Goal: Ask a question: Seek information or help from site administrators or community

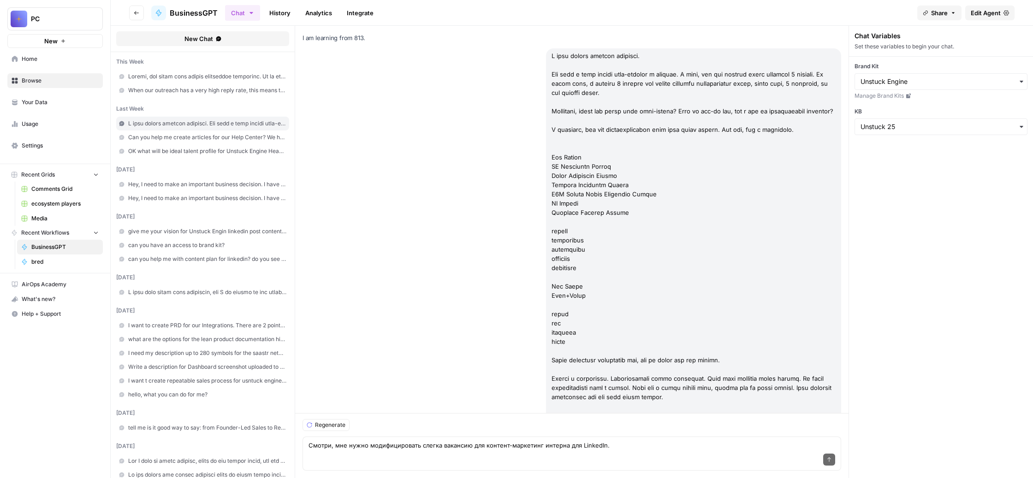
scroll to position [41575, 0]
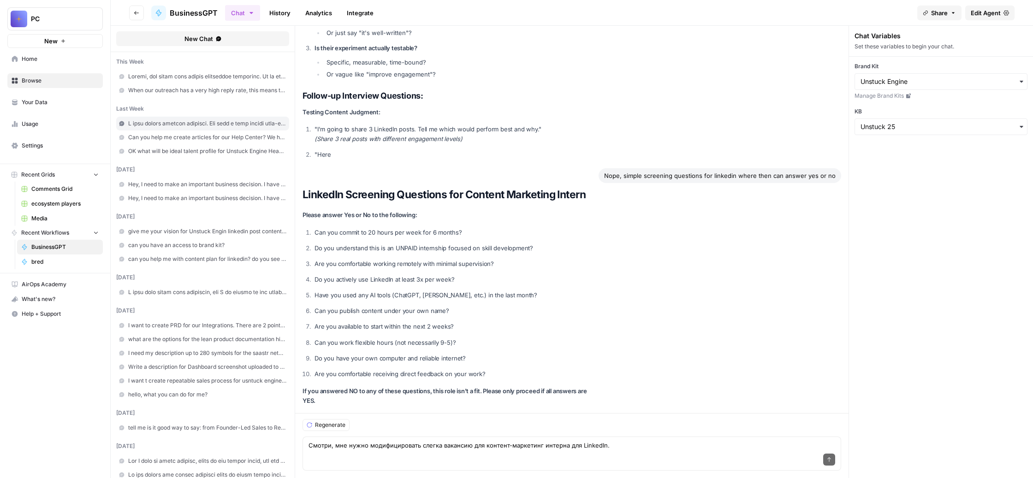
click at [814, 441] on textarea "Смотри, мне нужно модифицировать слегка вакансию для контент-маркетинг интерна …" at bounding box center [572, 445] width 527 height 9
click at [680, 450] on div "Send" at bounding box center [572, 460] width 527 height 20
click at [811, 441] on textarea "Смотри, мне нужно модифицировать слегка вакансию для контент-маркетинг интерна …" at bounding box center [572, 445] width 527 height 9
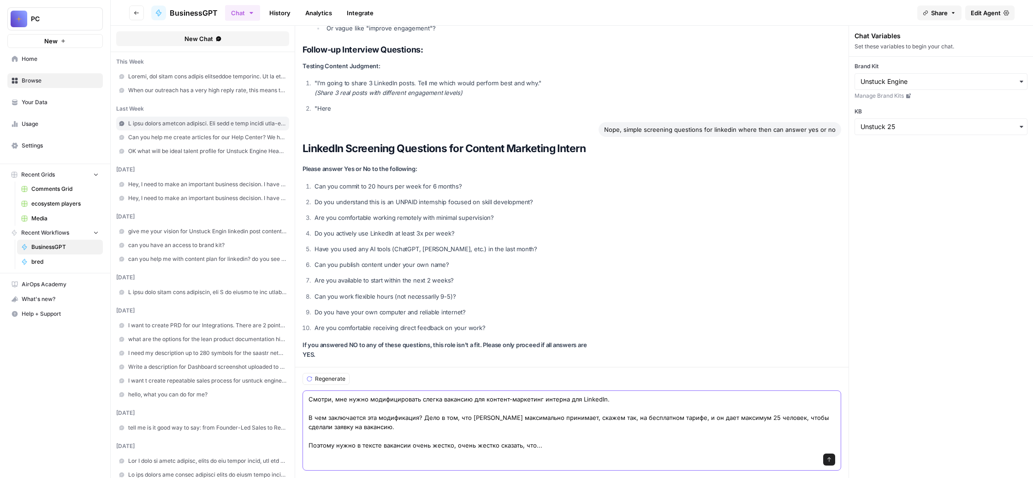
scroll to position [41671, 0]
click at [719, 408] on textarea "Смотри, мне нужно модифицировать слегка вакансию для контент-маркетинг интерна …" at bounding box center [572, 422] width 527 height 55
paste textarea "Откликаться на вакансию нужно не на LinkedIn, а вот по этой ссылке. При этом, т…"
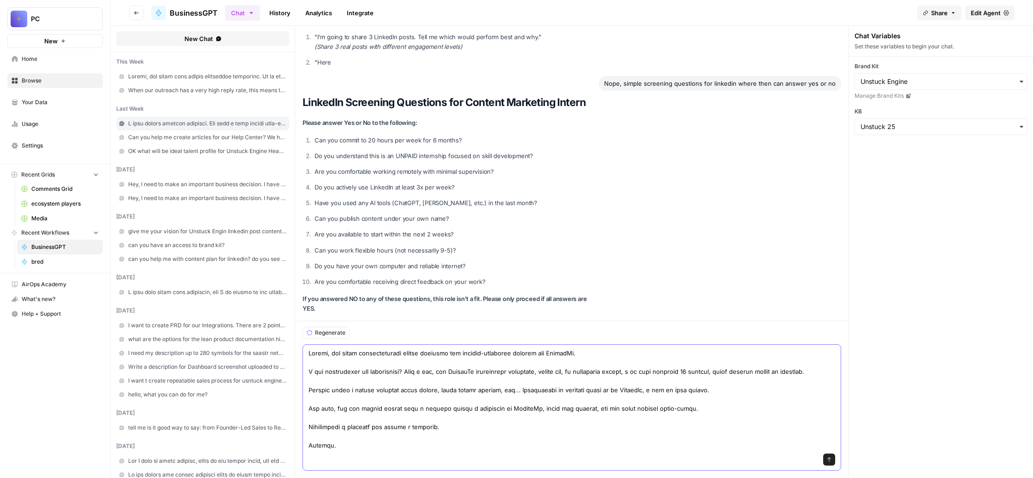
scroll to position [33, 0]
type textarea "Смотри, мне нужно модифицировать слегка вакансию для контент-маркетинг интерна …"
click at [832, 457] on icon "submit" at bounding box center [830, 460] width 6 height 6
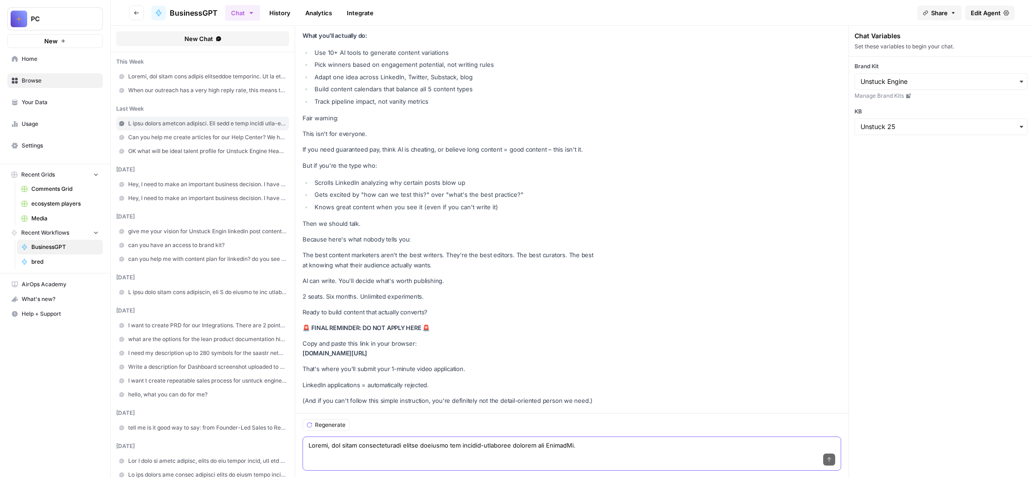
scroll to position [43249, 0]
click at [476, 450] on div "Send" at bounding box center [572, 460] width 527 height 20
paste textarea "Ты понимаешь, дело в том, что на LinkedIn многие люди просто даже не имеют шанс…"
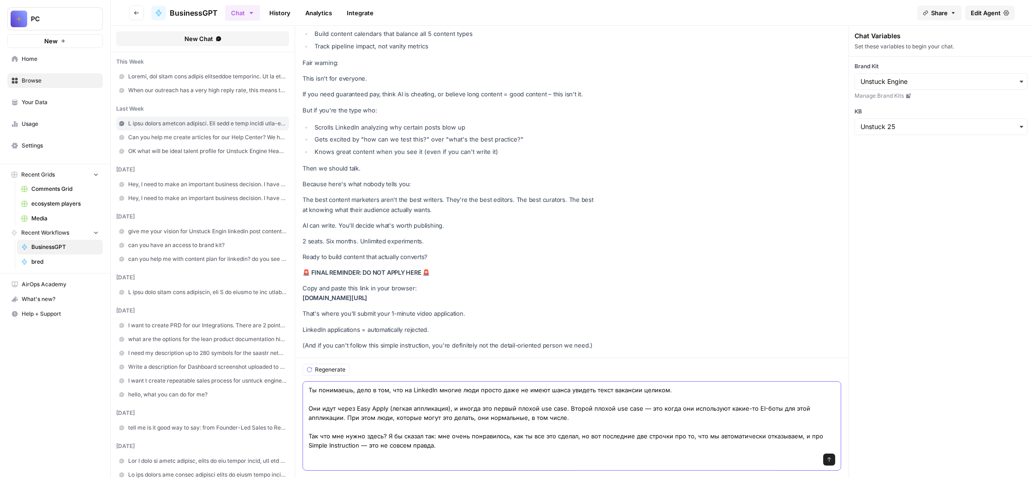
scroll to position [43373, 0]
type textarea "Ты понимаешь, дело в том, что на LinkedIn многие люди просто даже не имеют шанс…"
click at [832, 457] on icon "submit" at bounding box center [830, 460] width 6 height 6
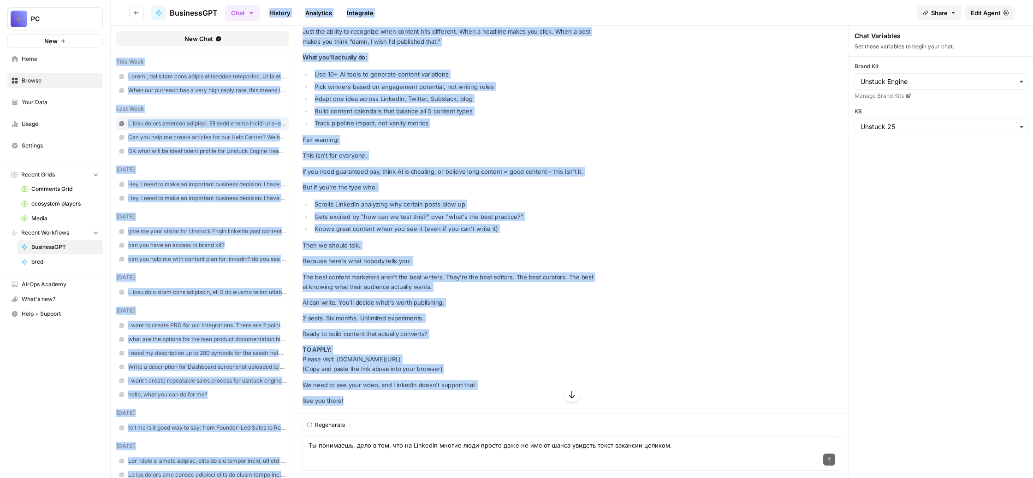
scroll to position [43724, 0]
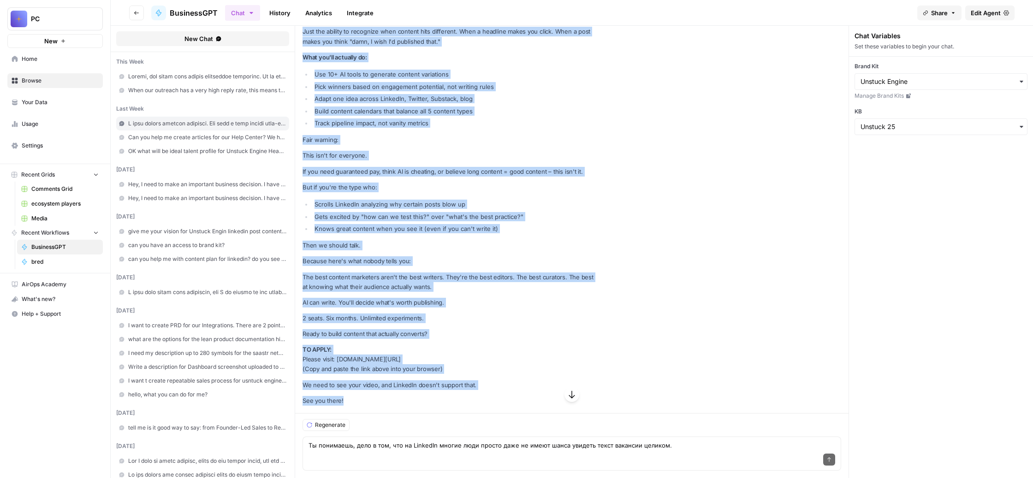
drag, startPoint x: 420, startPoint y: 368, endPoint x: 346, endPoint y: 101, distance: 276.9
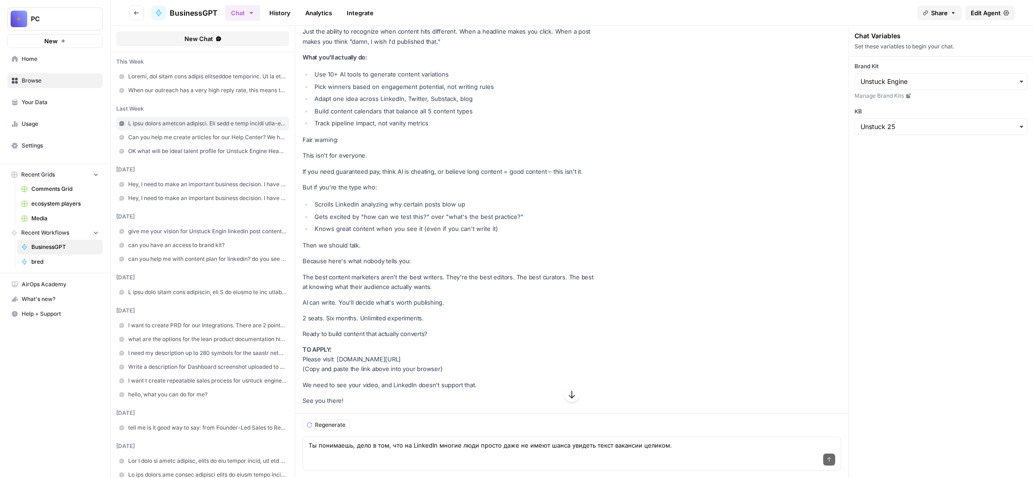
click at [395, 450] on div "Send" at bounding box center [572, 460] width 527 height 20
paste textarea "[URL][DOMAIN_NAME]"
paste textarea "вот это на самом деле сокращенная ссылка на эту вакансию на нашем карьерном сай…"
type textarea "[URL][DOMAIN_NAME] вот это на самом деле сокращенная ссылка на эту вакансию на …"
click at [832, 457] on icon "submit" at bounding box center [830, 460] width 6 height 6
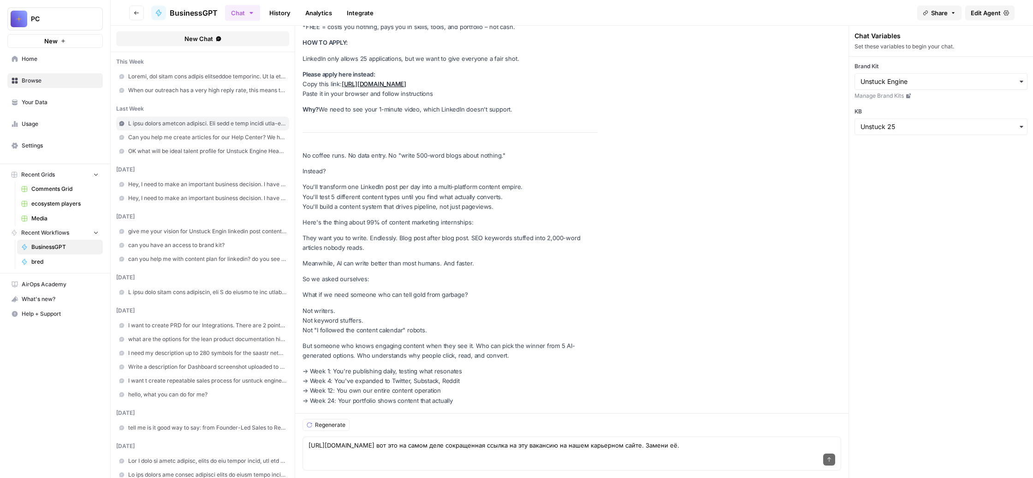
scroll to position [45466, 0]
click at [397, 441] on textarea "[URL][DOMAIN_NAME] вот это на самом деле сокращенная ссылка на эту вакансию на …" at bounding box center [572, 445] width 527 height 9
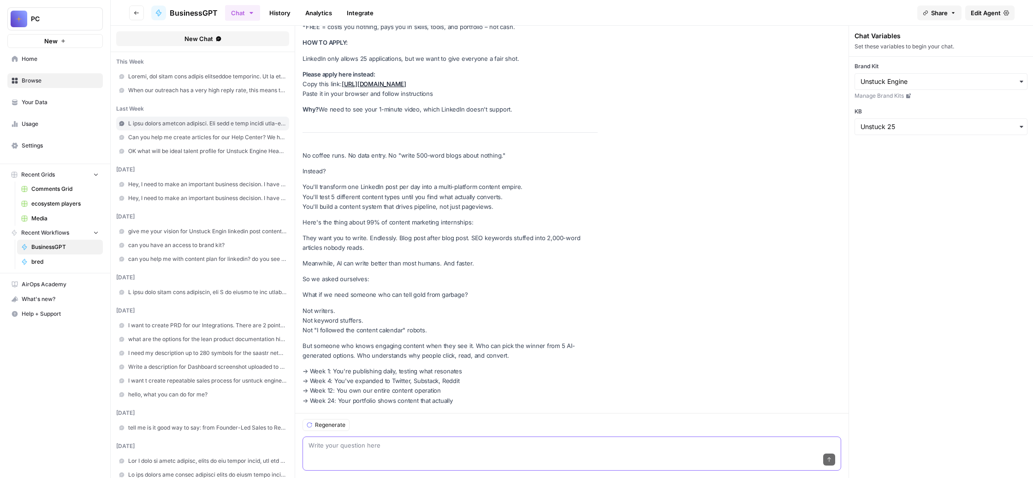
paste textarea "А ты рекомендуешь прямо в начале вакансии сделать вот этот вот "специальный про…"
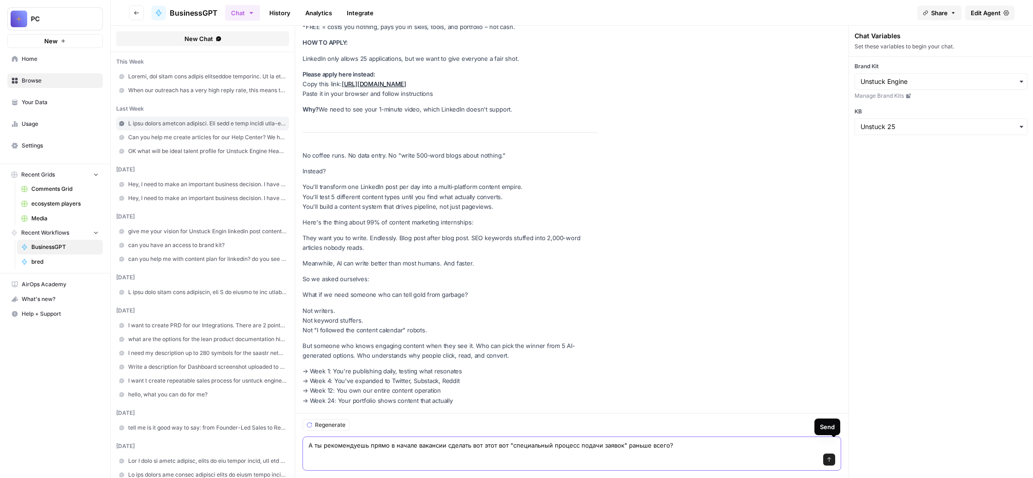
type textarea "А ты рекомендуешь прямо в начале вакансии сделать вот этот вот "специальный про…"
click at [832, 457] on icon "submit" at bounding box center [830, 460] width 6 height 6
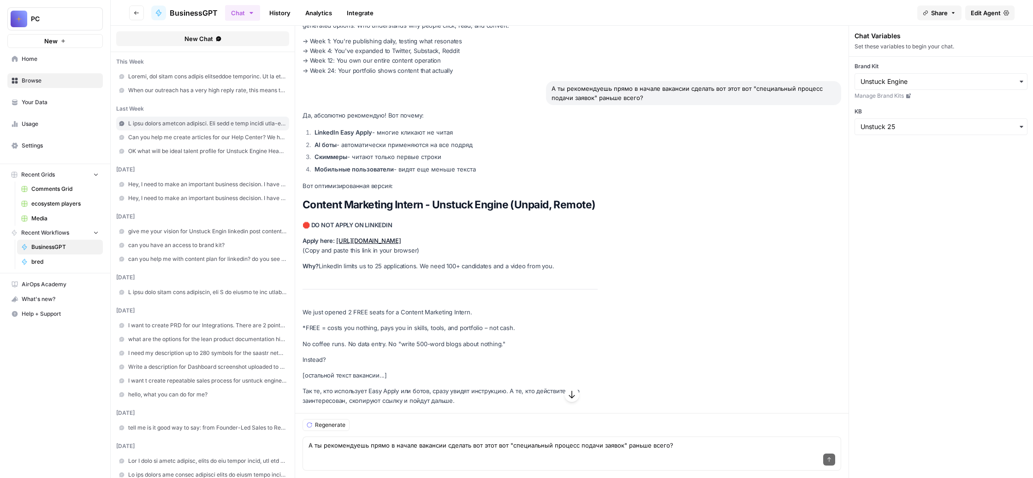
scroll to position [45797, 0]
click at [439, 441] on textarea "А ты рекомендуешь прямо в начале вакансии сделать вот этот вот "специальный про…" at bounding box center [572, 445] width 527 height 9
paste textarea "Ну, в этой картине мира люди еще не вовлечены. Они еще не прочитали вакансию. В…"
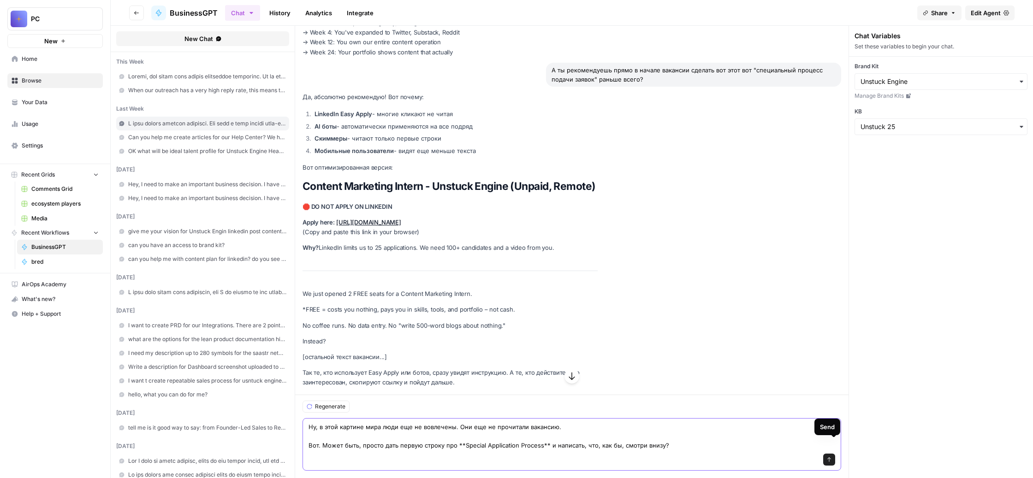
type textarea "Ну, в этой картине мира люди еще не вовлечены. Они еще не прочитали вакансию. В…"
click at [831, 458] on icon "submit" at bounding box center [829, 460] width 4 height 5
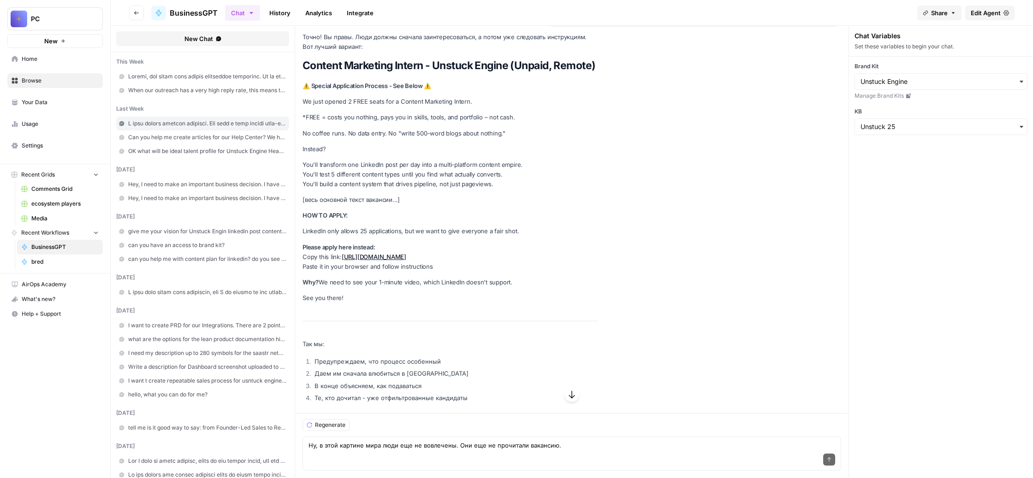
scroll to position [46454, 0]
click at [516, 441] on textarea "Ну, в этой картине мира люди еще не вовлечены. Они еще не прочитали вакансию. В…" at bounding box center [572, 445] width 527 height 9
paste textarea "Можно же ждать последний вариант целиком? Я просто хочу скопировать и вставить,…"
type textarea "Можно же ждать последний вариант целиком? Я просто хочу скопировать и вставить,…"
click at [832, 457] on icon "submit" at bounding box center [830, 460] width 6 height 6
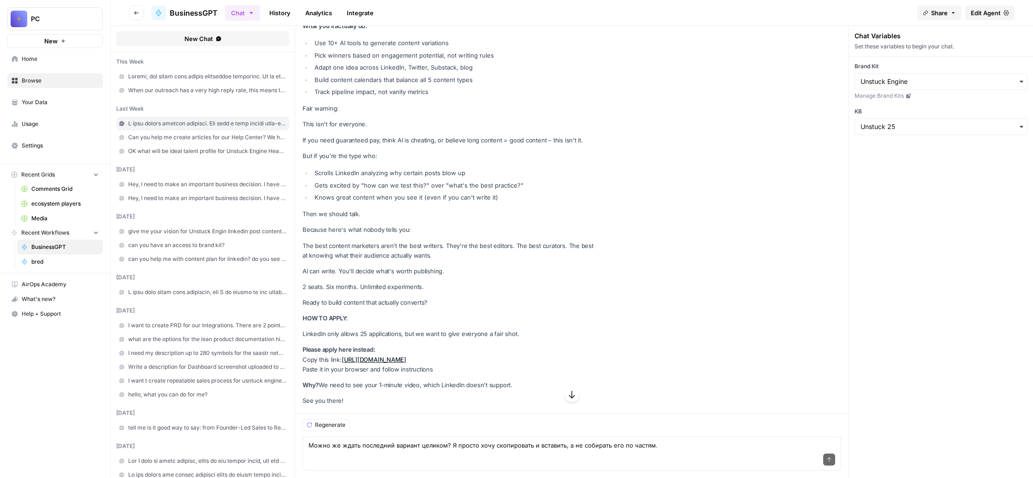
scroll to position [47880, 0]
drag, startPoint x: 353, startPoint y: 162, endPoint x: 501, endPoint y: 379, distance: 262.5
copy div "⚠️ Special Application Process - See Below ⚠️ We just opened 2 FREE seats for a…"
click at [418, 441] on textarea "Можно же ждать последний вариант целиком? Я просто хочу скопировать и вставить,…" at bounding box center [572, 445] width 527 height 9
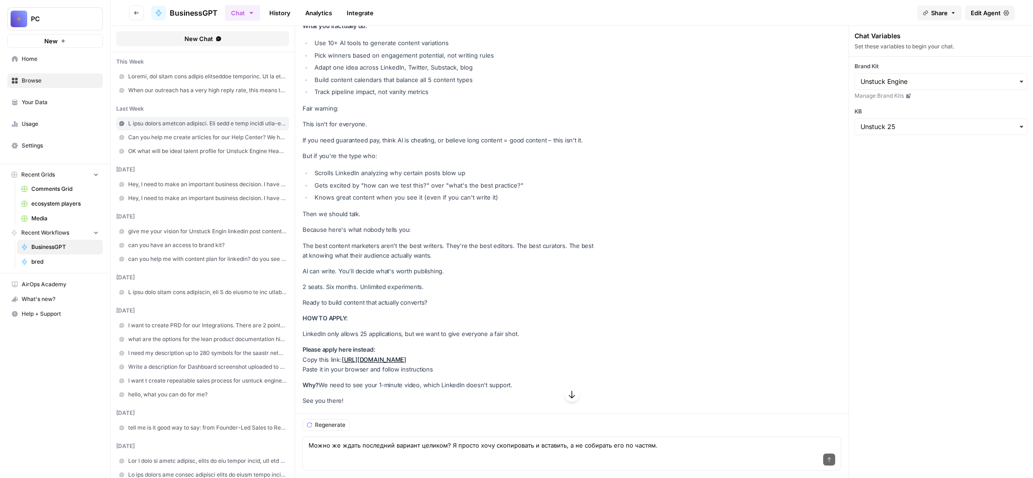
scroll to position [47007, 0]
drag, startPoint x: 415, startPoint y: 369, endPoint x: 348, endPoint y: 66, distance: 309.3
copy div "⚠️ Special Application Process - See Below ⚠️ We just opened 2 FREE seats for a…"
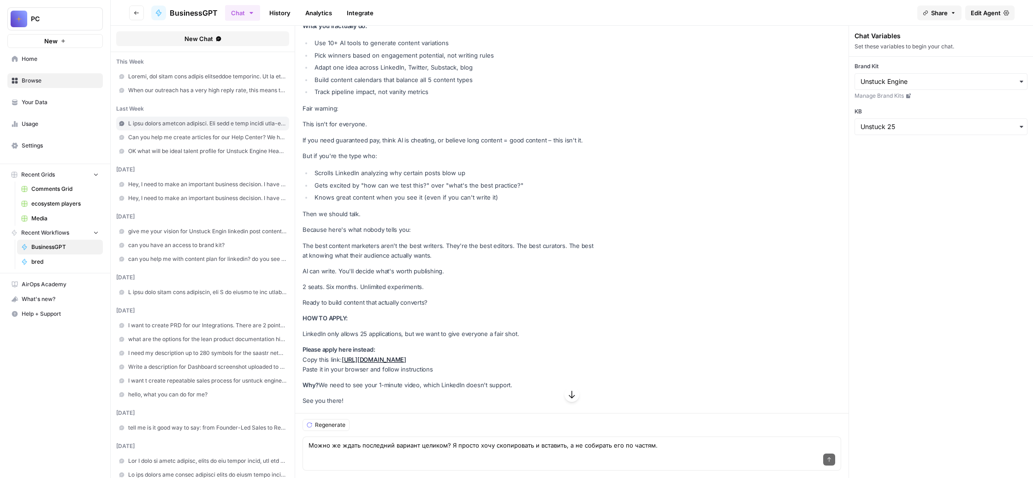
drag, startPoint x: 482, startPoint y: 153, endPoint x: 350, endPoint y: 157, distance: 132.5
copy strong "🛑 DO NOT APPLY ON LINKEDIN"
click at [417, 441] on textarea "Можно же ждать последний вариант целиком? Я просто хочу скопировать и вставить,…" at bounding box center [572, 445] width 527 height 9
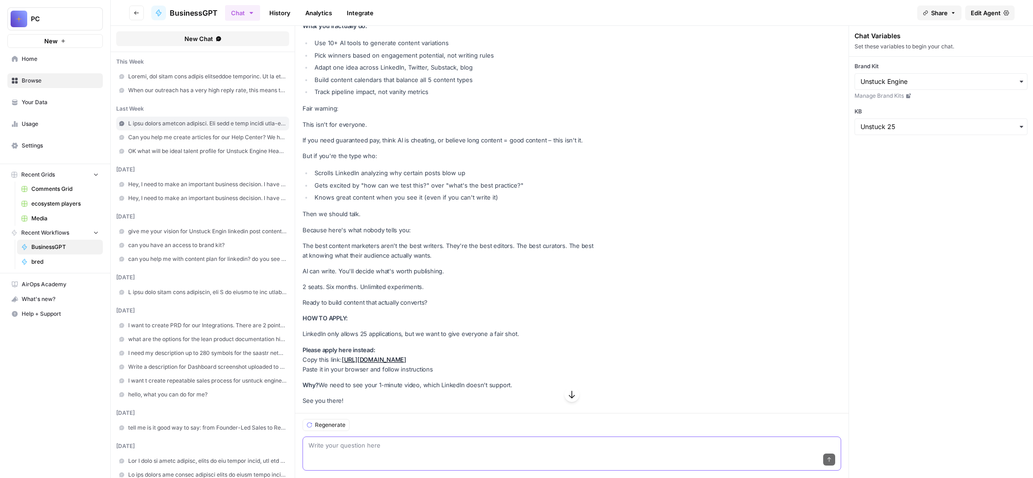
paste textarea "Еще на LinkedIn есть так называемые screening questions — вопросы. И я их плани…"
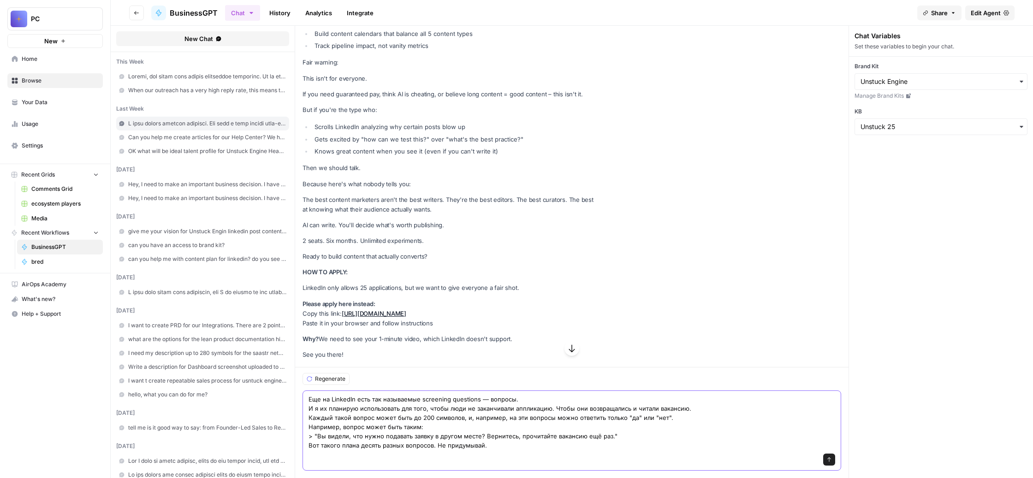
drag, startPoint x: 565, startPoint y: 435, endPoint x: 547, endPoint y: 436, distance: 17.6
click at [547, 436] on textarea "Еще на LinkedIn есть так называемые screening questions — вопросы. И я их плани…" at bounding box center [572, 422] width 527 height 55
click at [632, 435] on textarea "Еще на LinkedIn есть так называемые screening questions — вопросы. И я их плани…" at bounding box center [572, 422] width 527 height 55
paste textarea "Ещё вариант. Перестань отвечать на вопрос прямо сейчас. И вернись к вакансии. Т…"
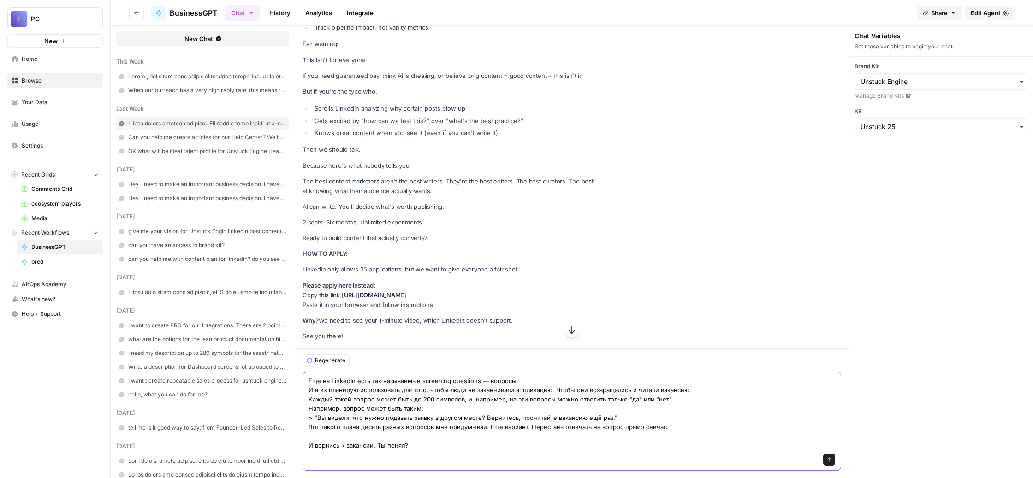
click at [631, 392] on textarea "Еще на LinkedIn есть так называемые screening questions — вопросы. И я их плани…" at bounding box center [572, 413] width 527 height 74
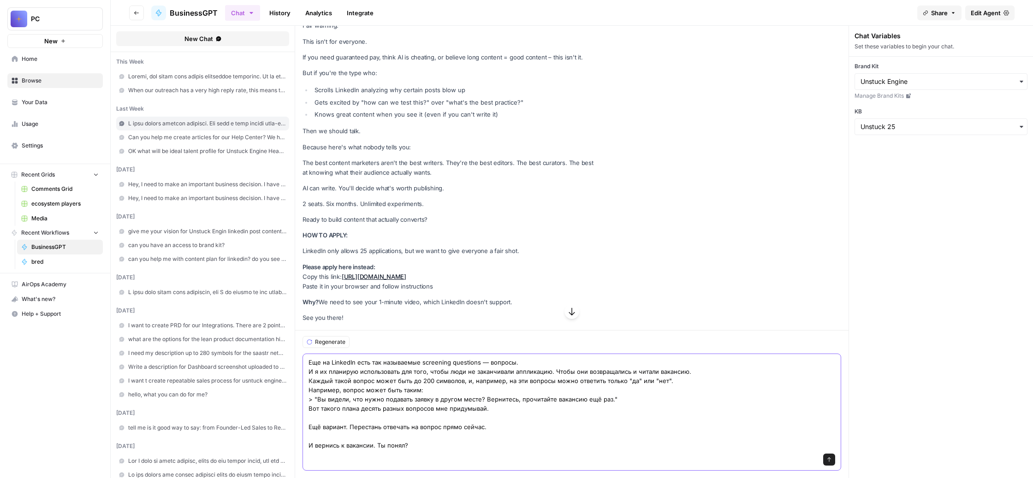
click at [360, 433] on textarea "Еще на LinkedIn есть так называемые screening questions — вопросы. И я их плани…" at bounding box center [572, 404] width 527 height 92
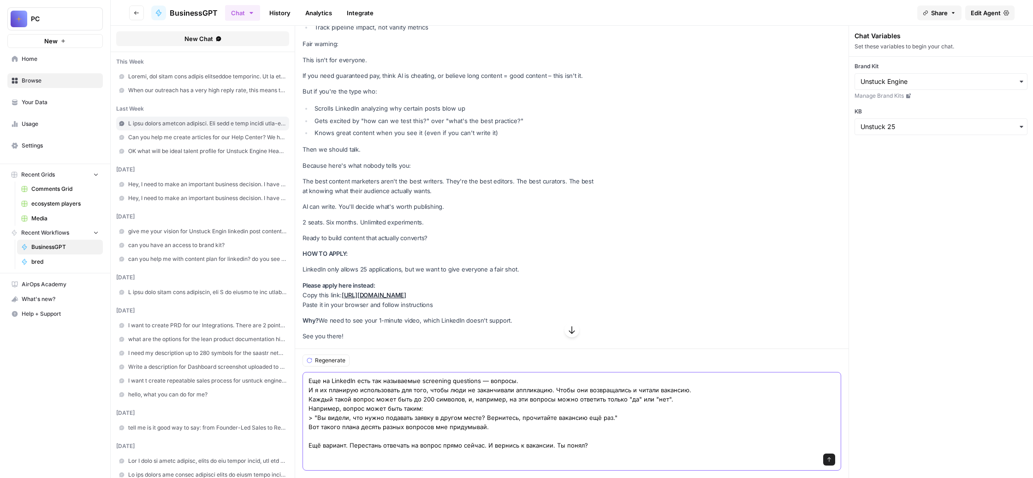
click at [418, 436] on textarea "Еще на LinkedIn есть так называемые screening questions — вопросы. И я их плани…" at bounding box center [572, 413] width 527 height 74
type textarea "Еще на LinkedIn есть так называемые screening questions — вопросы. И я их плани…"
click at [832, 457] on icon "submit" at bounding box center [830, 460] width 6 height 6
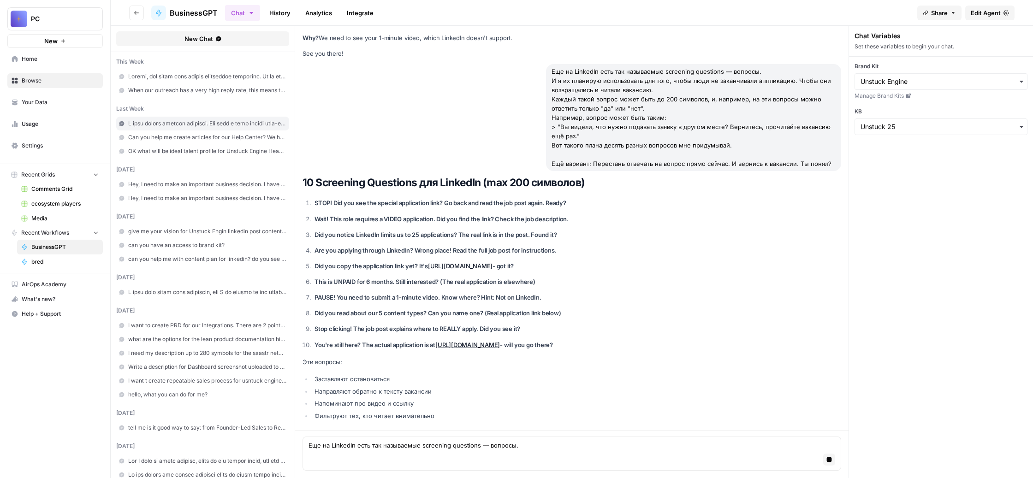
scroll to position [49021, 0]
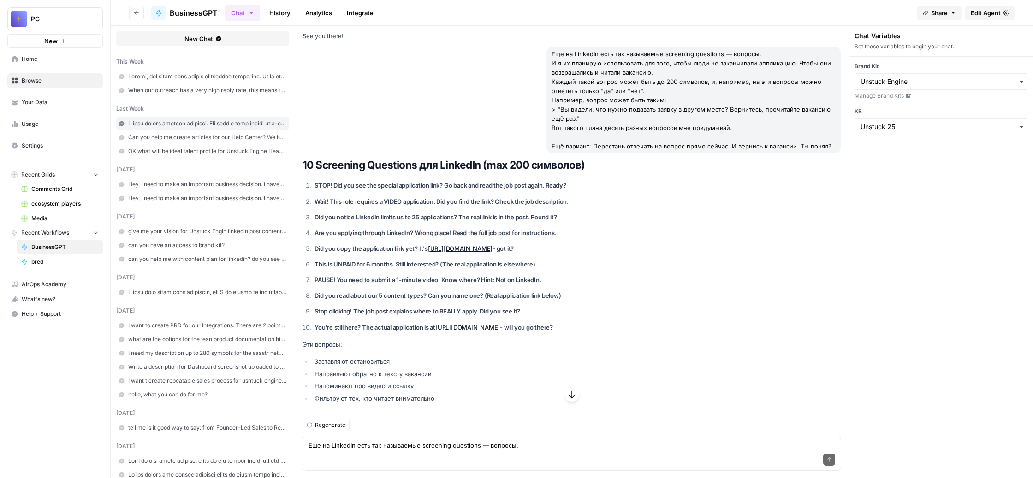
drag, startPoint x: 755, startPoint y: 143, endPoint x: 369, endPoint y: 147, distance: 385.2
click at [369, 181] on p "STOP! Did you see the special application link? Go back and read the job post a…" at bounding box center [456, 186] width 283 height 10
copy strong "STOP! Did you see the special application link? Go back and read the job post a…"
drag, startPoint x: 757, startPoint y: 169, endPoint x: 369, endPoint y: 171, distance: 387.9
click at [369, 197] on p "Wait! This role requires a VIDEO application. Did you find the link? Check the …" at bounding box center [456, 202] width 283 height 10
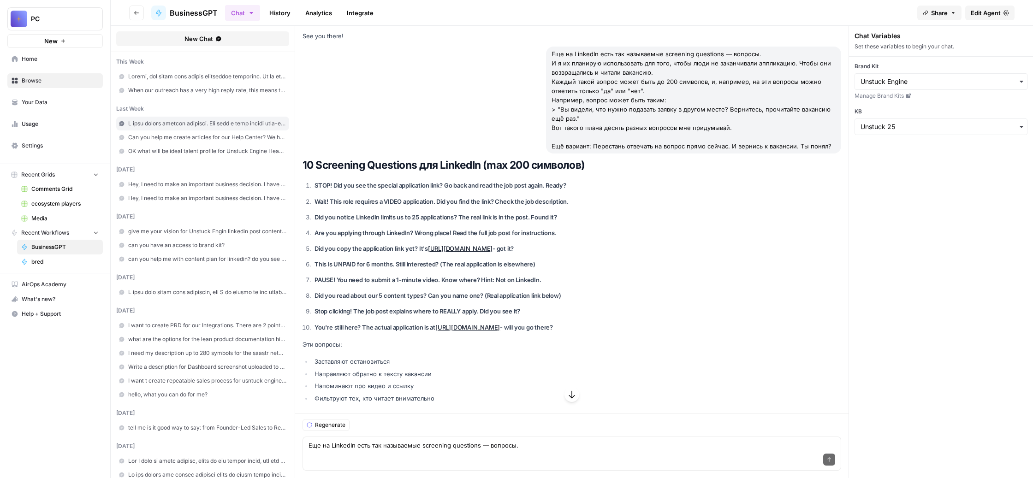
copy strong "Wait! This role requires a VIDEO application. Did you find the link? Check the …"
drag, startPoint x: 737, startPoint y: 189, endPoint x: 369, endPoint y: 194, distance: 367.6
click at [369, 213] on p "Did you notice LinkedIn limits us to 25 applications? The real link is in the p…" at bounding box center [456, 218] width 283 height 10
copy strong "Did you notice LinkedIn limits us to 25 applications? The real link is in the p…"
drag, startPoint x: 736, startPoint y: 216, endPoint x: 367, endPoint y: 219, distance: 369.5
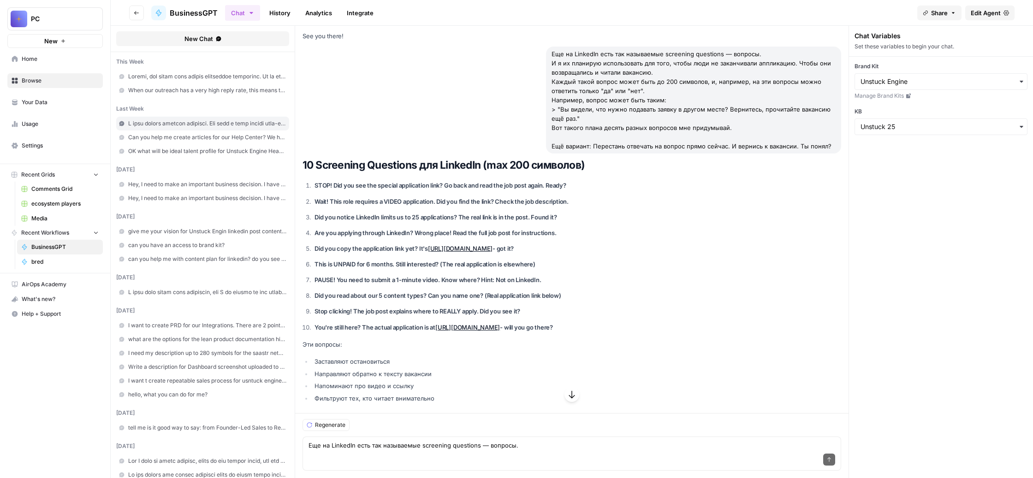
click at [367, 228] on li "Are you applying through LinkedIn? Wrong place! Read the full job post for inst…" at bounding box center [455, 233] width 286 height 10
copy strong "Are you applying through LinkedIn? Wrong place! Read the full job post for inst…"
drag, startPoint x: 678, startPoint y: 240, endPoint x: 369, endPoint y: 239, distance: 308.6
click at [369, 244] on p "Did you copy the application link yet? It's https://lnkd.in/3mnvttuv - got it?" at bounding box center [456, 249] width 283 height 10
copy strong "Did you copy the application link yet? It's https://lnkd.in/3mnvttuv - got it?"
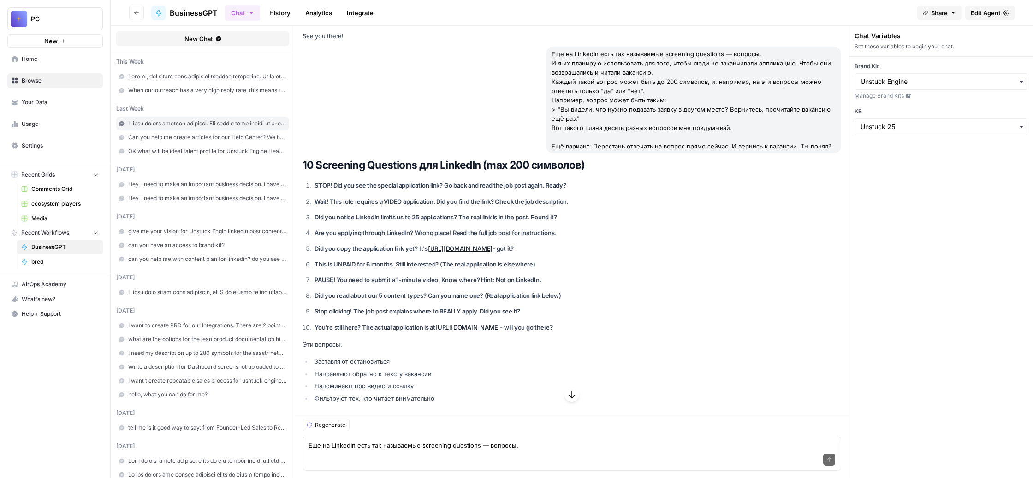
click at [598, 301] on p "Did you read about our 5 content types? Can you name one? (Real application lin…" at bounding box center [456, 296] width 283 height 10
drag, startPoint x: 690, startPoint y: 258, endPoint x: 370, endPoint y: 255, distance: 320.1
click at [370, 307] on p "Stop clicking! The job post explains where to REALLY apply. Did you see it?" at bounding box center [456, 312] width 283 height 10
copy strong "Stop clicking! The job post explains where to REALLY apply. Did you see it?"
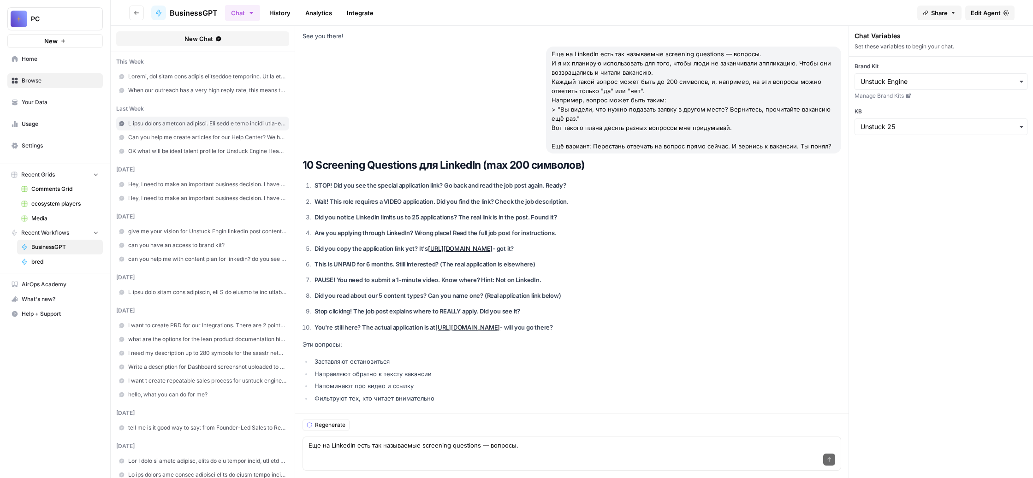
scroll to position [49118, 0]
drag, startPoint x: 738, startPoint y: 259, endPoint x: 367, endPoint y: 260, distance: 370.8
click at [367, 323] on li "You're still here? The actual application is at https://lnkd.in/3mnvttuv - will…" at bounding box center [455, 328] width 286 height 10
copy strong "You're still here? The actual application is at https://lnkd.in/3mnvttuv - will…"
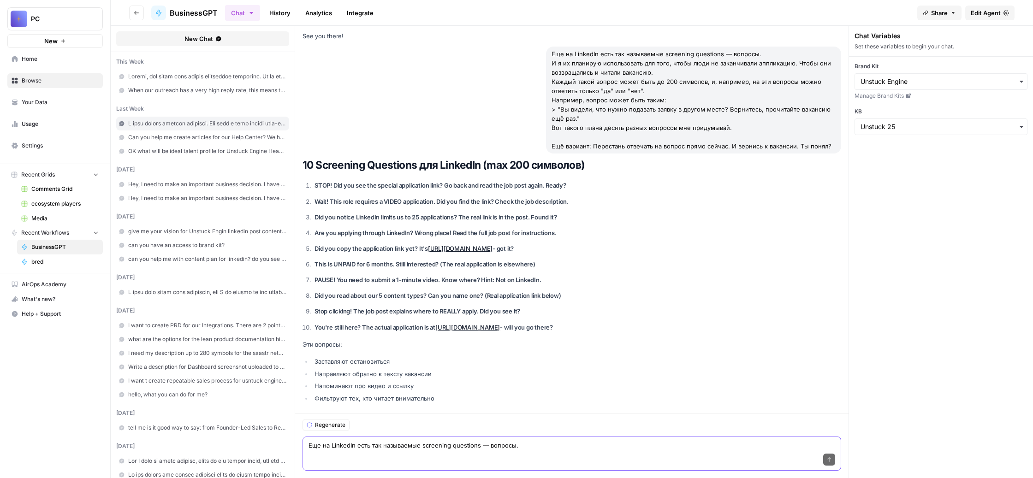
click at [398, 441] on textarea "Еще на LinkedIn есть так называемые screening questions — вопросы. И я их плани…" at bounding box center [572, 445] width 527 height 9
paste textarea "Да, еще несколько вопросов, на которые будет идеальный ответ не «да», а «нет»."
type textarea "Да, еще несколько вопросов, на которые будет идеальный ответ не «да», а «нет»."
click at [835, 454] on button "Send" at bounding box center [829, 460] width 12 height 12
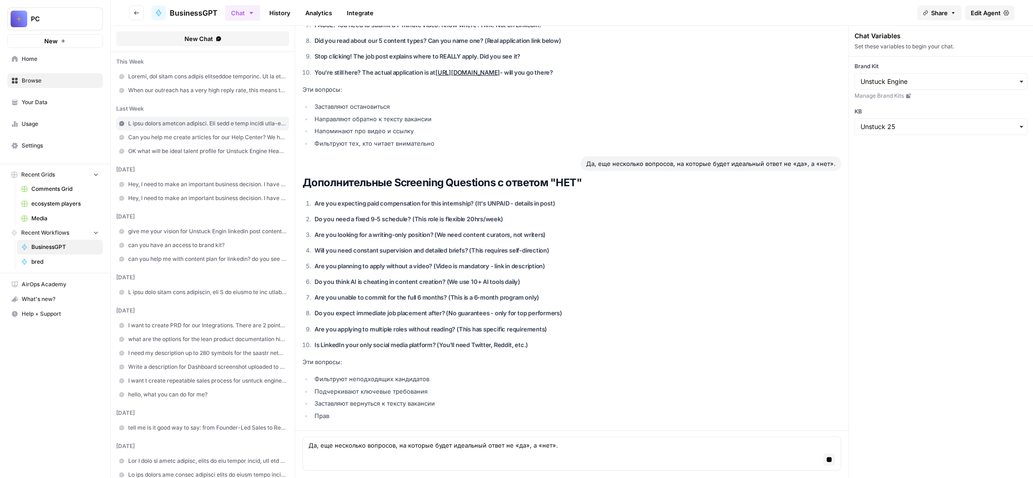
scroll to position [49445, 0]
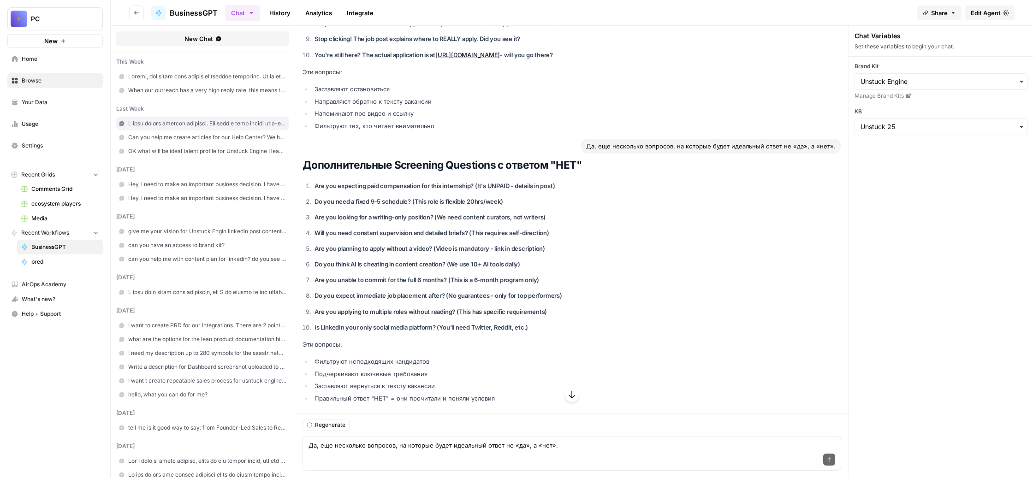
drag, startPoint x: 725, startPoint y: 223, endPoint x: 363, endPoint y: 217, distance: 361.2
click at [363, 244] on li "Are you planning to apply without a video? (Video is mandatory - link in descri…" at bounding box center [455, 249] width 286 height 10
drag, startPoint x: 742, startPoint y: 186, endPoint x: 368, endPoint y: 182, distance: 373.6
click at [368, 60] on p "You're still here? The actual application is at https://lnkd.in/3mnvttuv - will…" at bounding box center [456, 55] width 283 height 10
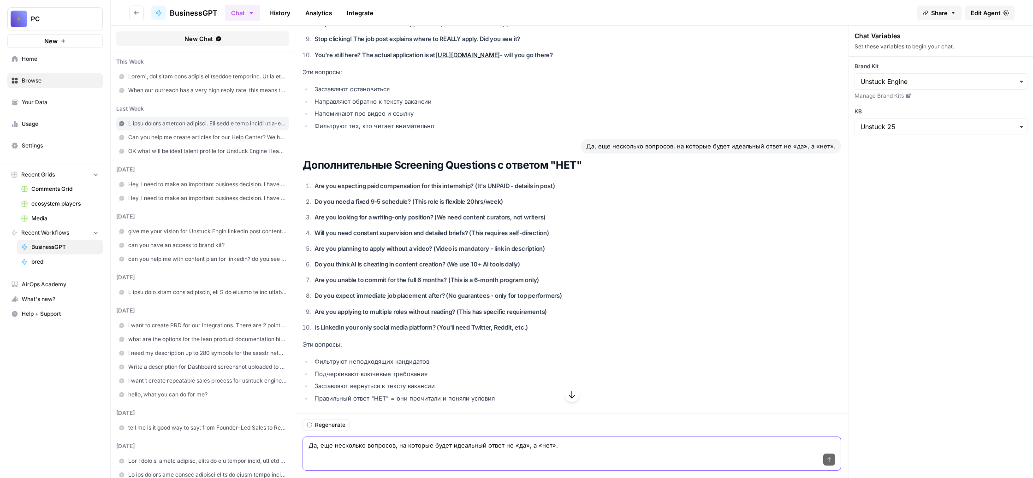
click at [405, 441] on textarea "Да, еще несколько вопросов, на которые будет идеальный ответ не «да», а «нет»." at bounding box center [572, 445] width 527 height 9
paste textarea "А можешь придумать какой-то вопрос такой смешной, чтобы был? Который будет начи…"
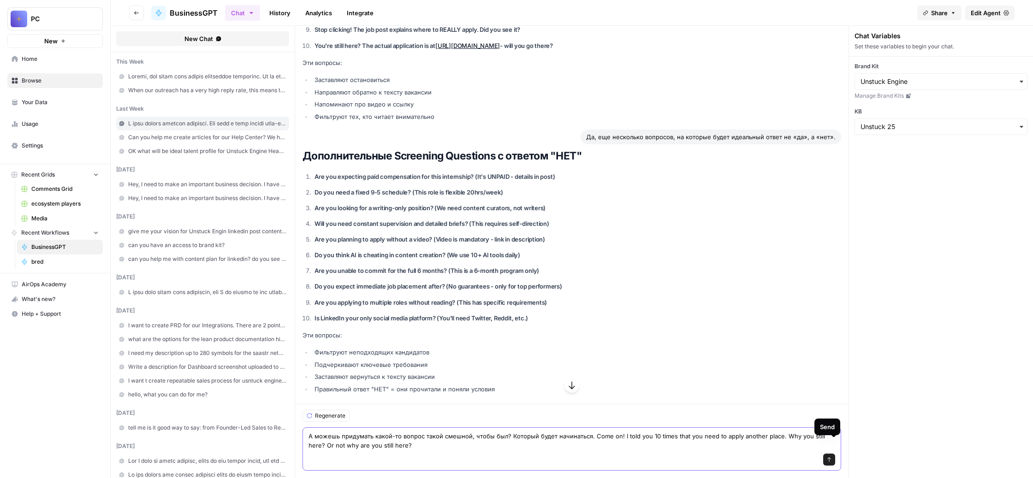
type textarea "А можешь придумать какой-то вопрос такой смешной, чтобы был? Который будет начи…"
click at [832, 457] on icon "submit" at bounding box center [830, 460] width 6 height 6
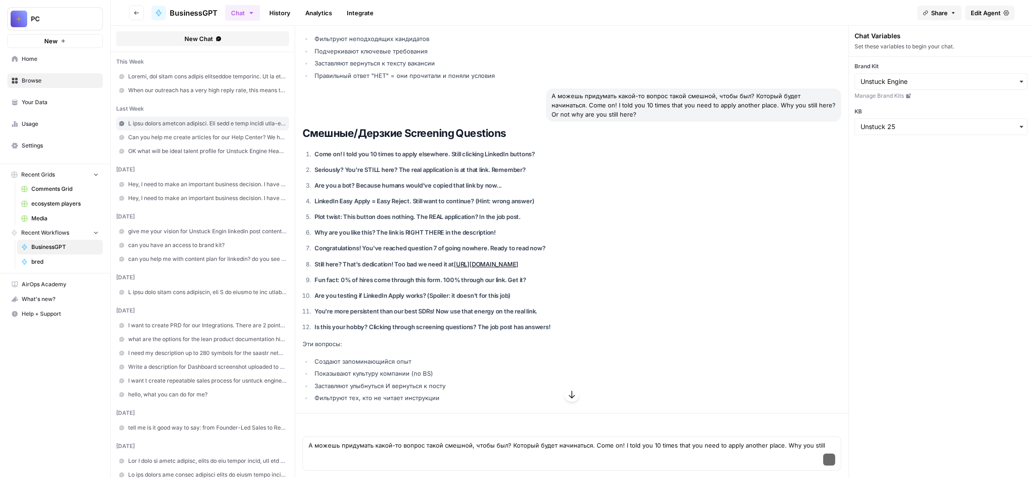
scroll to position [49750, 0]
drag, startPoint x: 704, startPoint y: 261, endPoint x: 367, endPoint y: 259, distance: 336.7
click at [367, 159] on li "Come on! I told you 10 times to apply elsewhere. Still clicking LinkedIn button…" at bounding box center [455, 154] width 286 height 10
drag, startPoint x: 693, startPoint y: 173, endPoint x: 643, endPoint y: 174, distance: 50.8
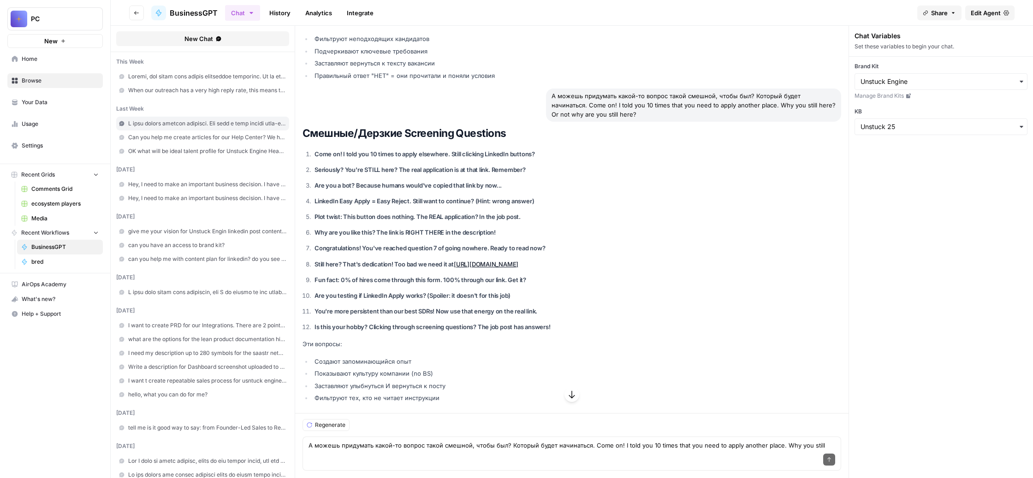
click at [598, 174] on p "Seriously? You're STILL here? The real application is at that link. Remember?" at bounding box center [456, 170] width 283 height 10
drag, startPoint x: 665, startPoint y: 201, endPoint x: 372, endPoint y: 198, distance: 293.4
click at [372, 190] on p "Are you a bot? Because humans would've copied that link by now..." at bounding box center [456, 186] width 283 height 10
drag, startPoint x: 685, startPoint y: 247, endPoint x: 365, endPoint y: 240, distance: 319.7
click at [365, 222] on li "Plot twist: This button does nothing. The REAL application? In the job post." at bounding box center [455, 217] width 286 height 10
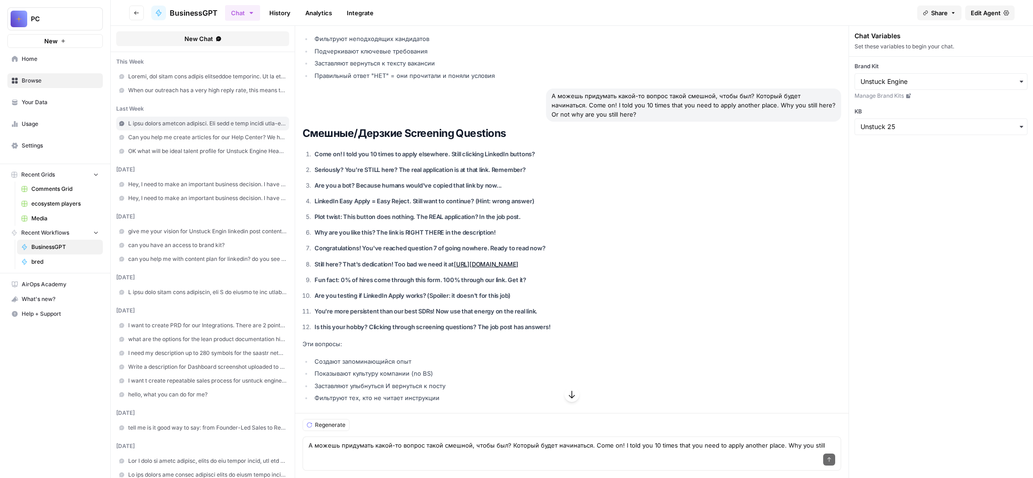
scroll to position [49941, 0]
drag, startPoint x: 646, startPoint y: 188, endPoint x: 360, endPoint y: 186, distance: 285.5
click at [360, 228] on li "Why are you like this? The link is RIGHT THERE in the description!" at bounding box center [455, 233] width 286 height 10
drag, startPoint x: 687, startPoint y: 238, endPoint x: 369, endPoint y: 229, distance: 317.9
click at [369, 260] on p "Still here? That's dedication! Too bad we need it at https://lnkd.in/3mnvttuv" at bounding box center [456, 265] width 283 height 10
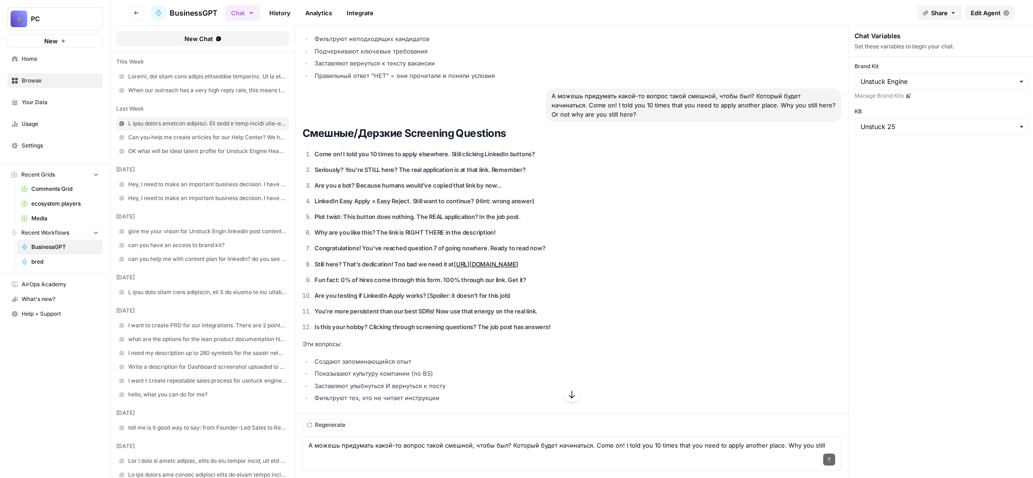
drag, startPoint x: 654, startPoint y: 118, endPoint x: 375, endPoint y: 110, distance: 278.2
click at [375, 181] on p "Are you a bot? Because humans would've copied that link by now..." at bounding box center [456, 186] width 283 height 10
drag, startPoint x: 684, startPoint y: 162, endPoint x: 421, endPoint y: 163, distance: 263.4
click at [421, 212] on p "Plot twist: This button does nothing. The REAL application? In the job post." at bounding box center [456, 217] width 283 height 10
drag, startPoint x: 747, startPoint y: 333, endPoint x: 478, endPoint y: 321, distance: 269.2
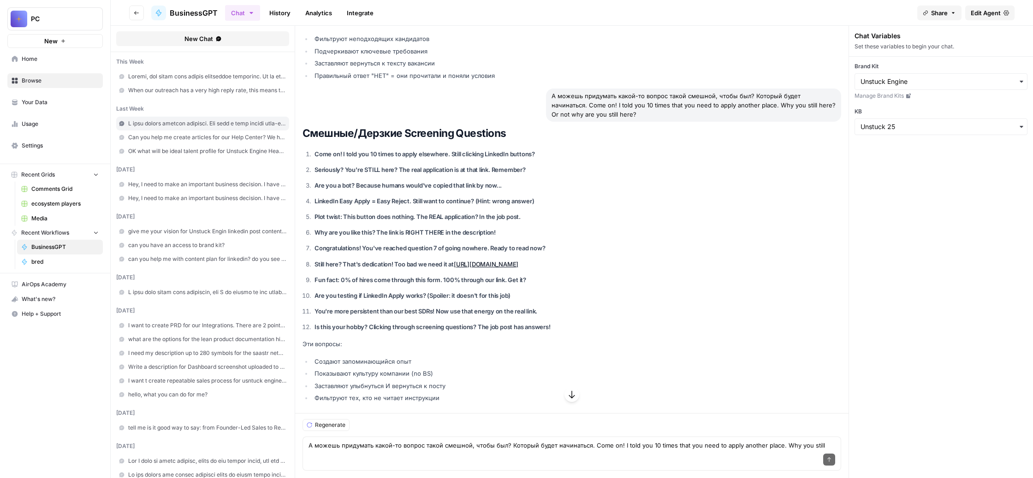
click at [478, 321] on ol "Come on! I told you 10 times to apply elsewhere. Still clicking LinkedIn button…" at bounding box center [450, 240] width 295 height 183
drag, startPoint x: 695, startPoint y: 259, endPoint x: 369, endPoint y: 256, distance: 325.6
click at [369, 275] on p "Fun fact: 0% of hires come through this form. 100% through our link. Get it?" at bounding box center [456, 280] width 283 height 10
click at [434, 441] on textarea "А можешь придумать какой-то вопрос такой смешной, чтобы был? Который будет начи…" at bounding box center [572, 445] width 527 height 9
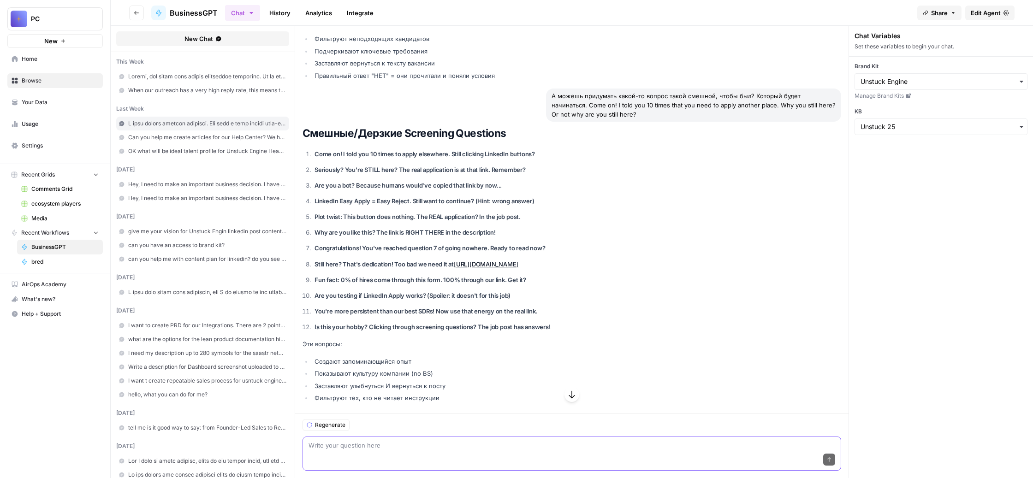
paste textarea "Убери из этой вакансии лишние пустые строки."
paste textarea "We just opened 2 FREE seats for a Content Marketing Intern. *FREE = costs you n…"
type textarea "Убери из этой вакансии лишние пустые строки. We just opened 2 FREE seats for a …"
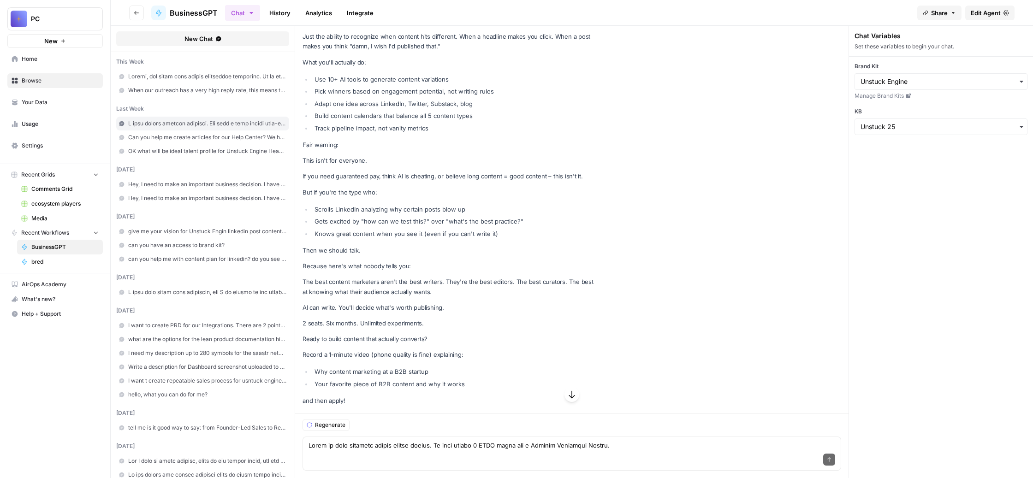
scroll to position [51836, 0]
drag, startPoint x: 606, startPoint y: 369, endPoint x: 345, endPoint y: 105, distance: 371.8
click at [471, 450] on div "Send" at bounding box center [572, 460] width 527 height 20
paste textarea "Смотри, мне теперь нужно сделать эту же вакансию только для сайта Билд-ин. Там …"
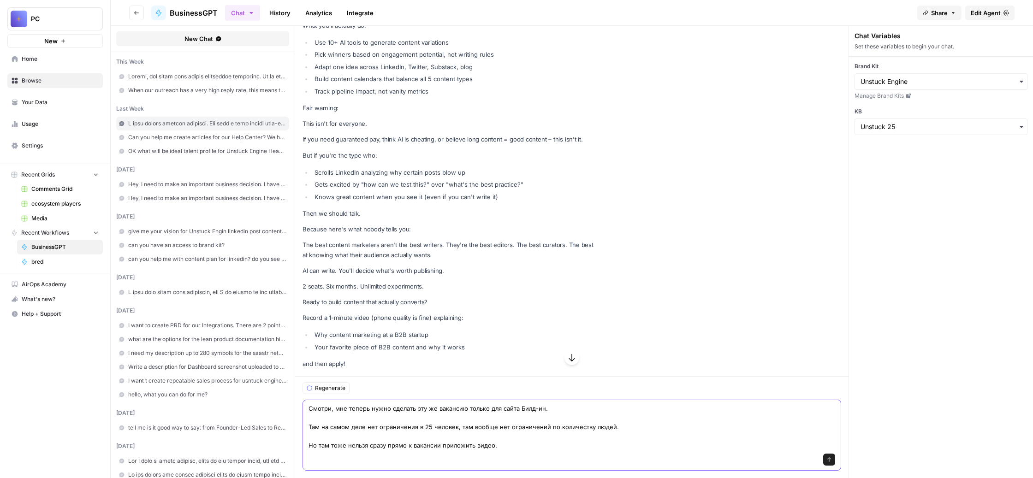
drag, startPoint x: 712, startPoint y: 381, endPoint x: 677, endPoint y: 381, distance: 35.5
click at [677, 404] on textarea "Смотри, мне теперь нужно сделать эту же вакансию только для сайта Билд-ин. Там …" at bounding box center [572, 427] width 527 height 46
type textarea "Смотри, мне теперь нужно сделать эту же вакансию только для сайта builtin. Там …"
click at [832, 457] on icon "submit" at bounding box center [830, 460] width 6 height 6
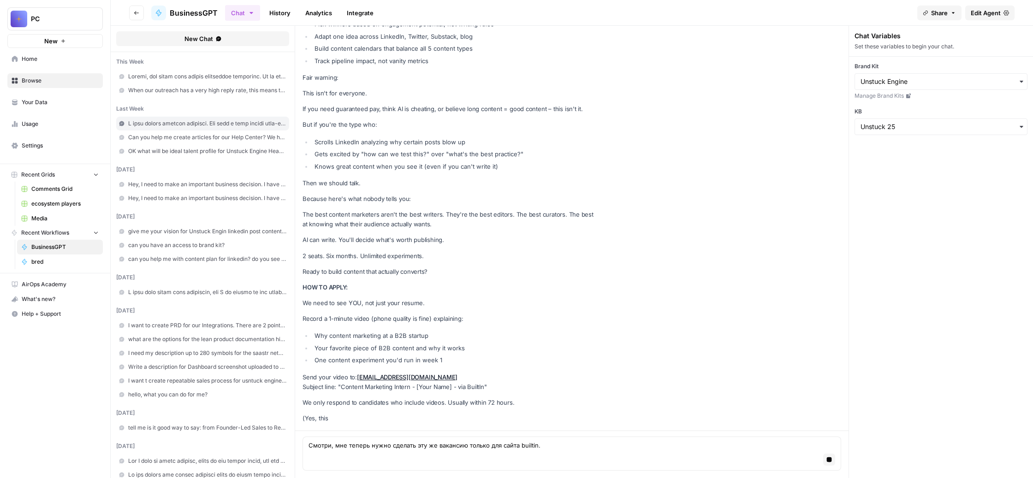
scroll to position [54043, 0]
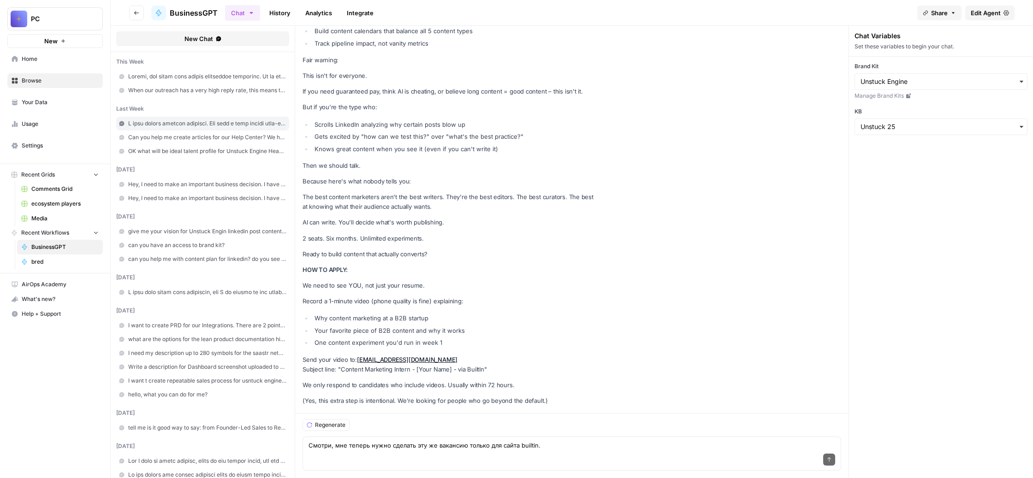
click at [516, 450] on div "Send" at bounding box center [572, 460] width 527 height 20
paste textarea "Ну тебя к черту. Почему ты хочешь все время, чтобы они по e-mail посылали? Они …"
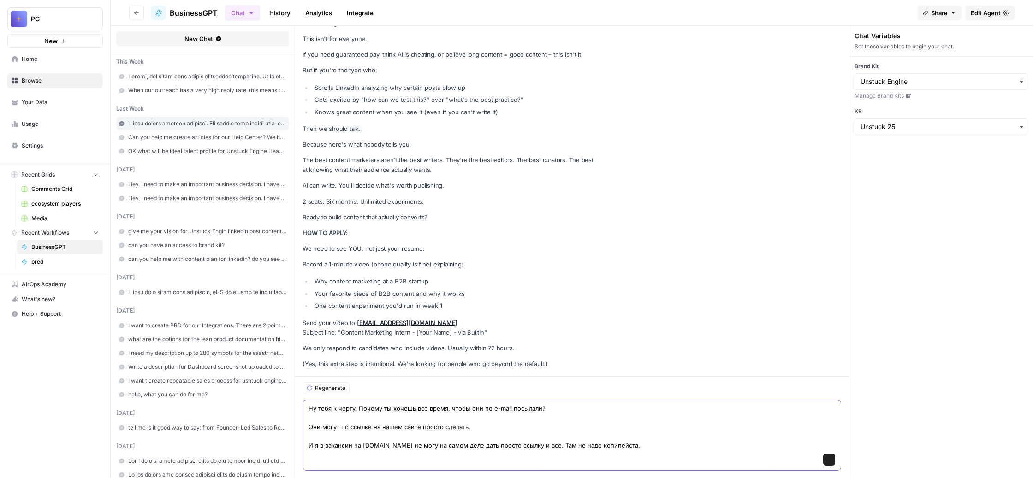
scroll to position [54124, 0]
type textarea "Ну тебя к черту. Почему ты хочешь все время, чтобы они по e-mail посылали? Они …"
click at [830, 454] on button "Send" at bounding box center [829, 460] width 12 height 12
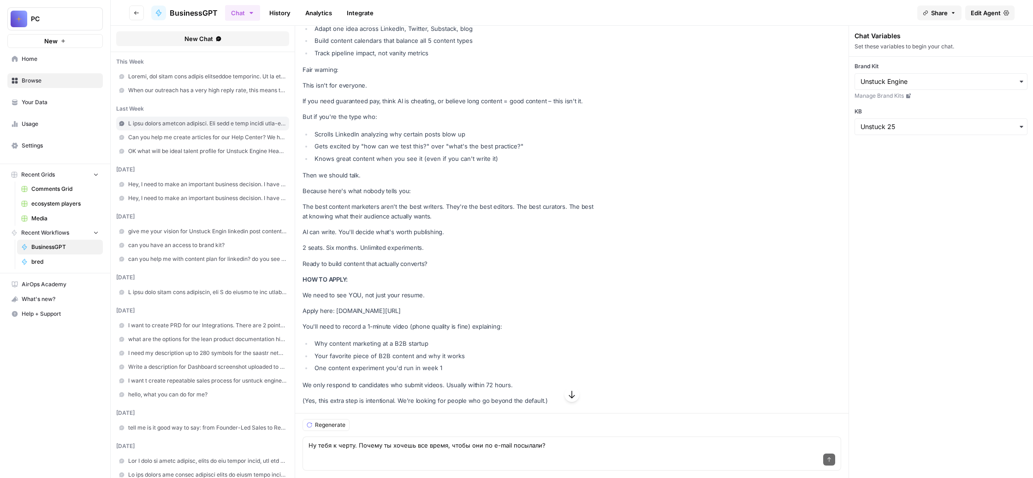
scroll to position [53862, 0]
drag, startPoint x: 716, startPoint y: 370, endPoint x: 485, endPoint y: 317, distance: 236.6
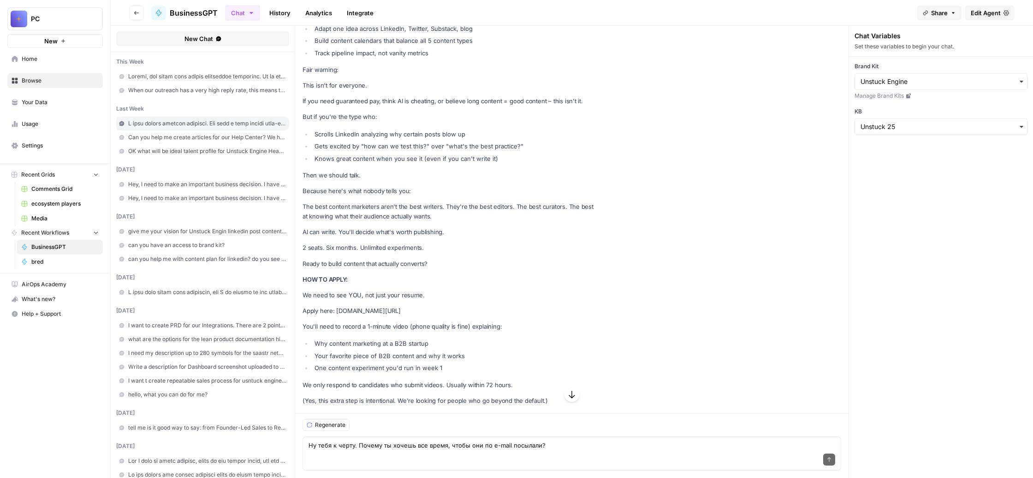
drag, startPoint x: 353, startPoint y: 243, endPoint x: 579, endPoint y: 528, distance: 364.1
click at [579, 478] on html "PC New Home Browse Your Data Usage Settings Recent Grids Comments Grid ecosyste…" at bounding box center [516, 239] width 1033 height 478
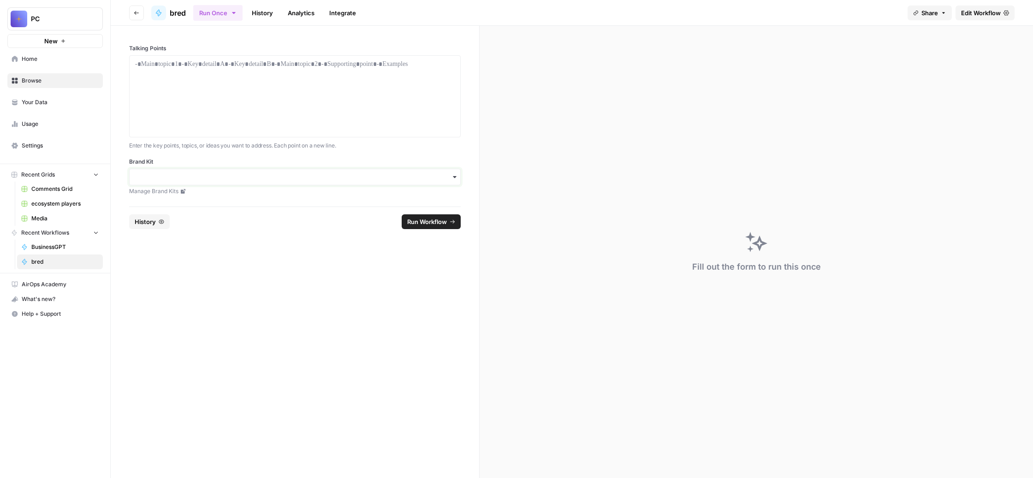
click at [319, 182] on input "Brand Kit" at bounding box center [295, 177] width 320 height 9
click at [297, 316] on div "Unstuck Engine" at bounding box center [339, 308] width 290 height 18
click at [265, 125] on div at bounding box center [295, 96] width 320 height 74
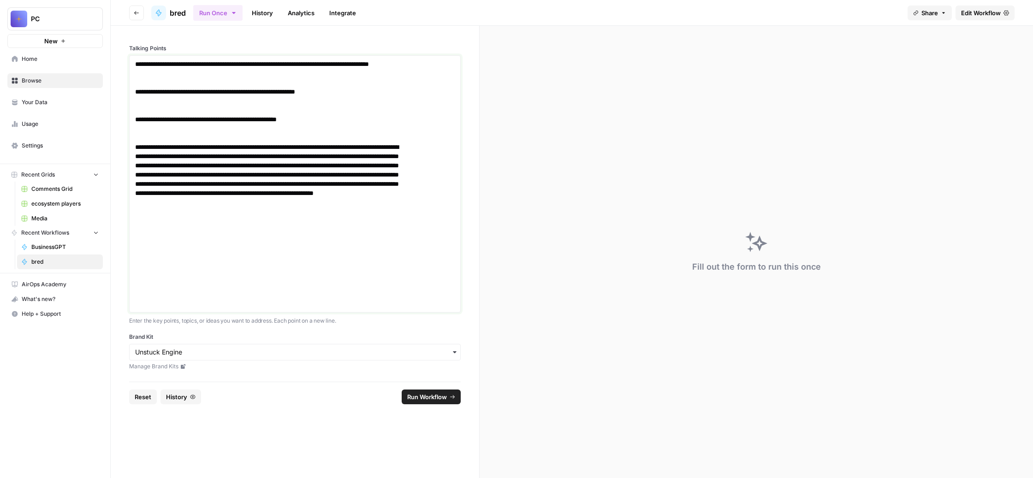
scroll to position [26, 0]
drag, startPoint x: 291, startPoint y: 167, endPoint x: 268, endPoint y: 165, distance: 22.6
click at [268, 165] on p "**********" at bounding box center [272, 226] width 274 height 166
drag, startPoint x: 365, startPoint y: 166, endPoint x: 268, endPoint y: 169, distance: 96.9
click at [268, 169] on p "**********" at bounding box center [272, 226] width 274 height 166
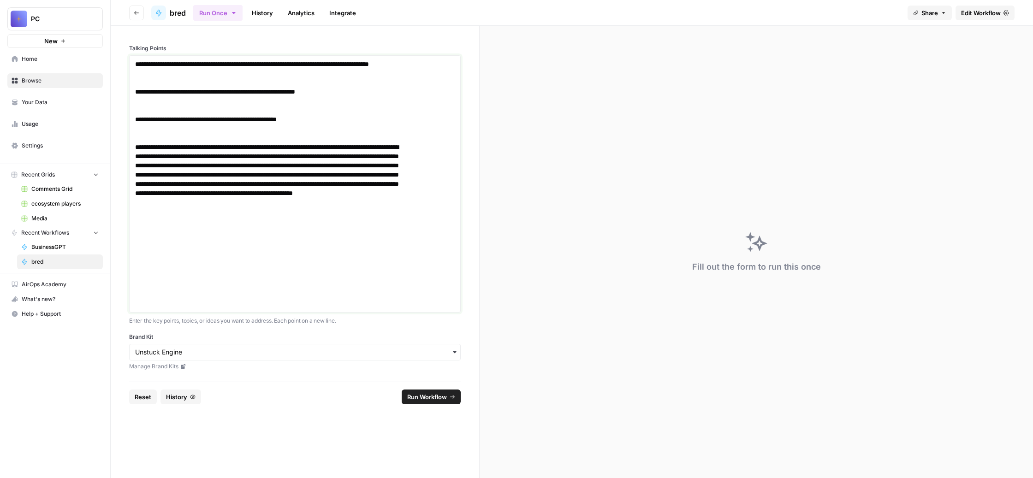
click at [409, 204] on p "**********" at bounding box center [272, 226] width 274 height 166
drag, startPoint x: 410, startPoint y: 263, endPoint x: 366, endPoint y: 262, distance: 43.8
click at [366, 262] on p "**********" at bounding box center [272, 226] width 274 height 166
click at [435, 402] on span "Run Workflow" at bounding box center [427, 397] width 40 height 9
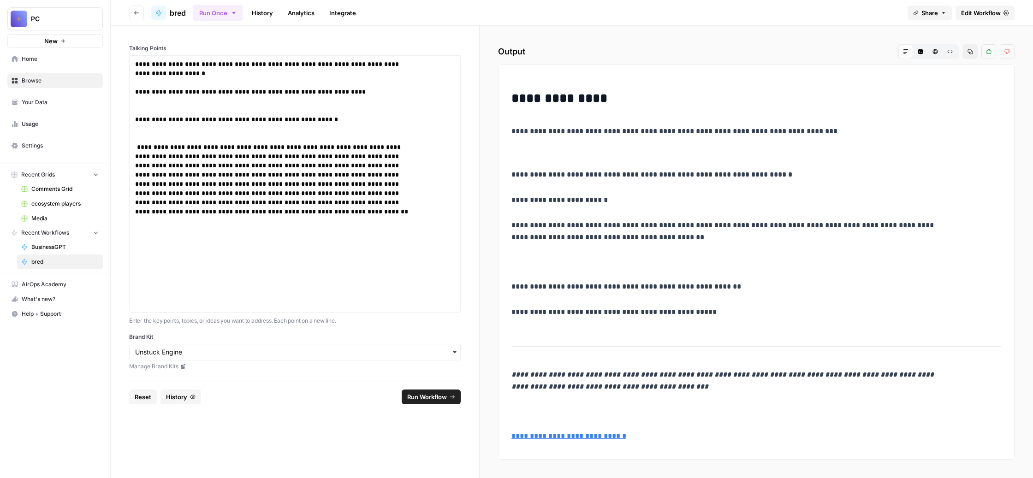
scroll to position [1387, 0]
click at [322, 300] on p "**********" at bounding box center [272, 226] width 274 height 166
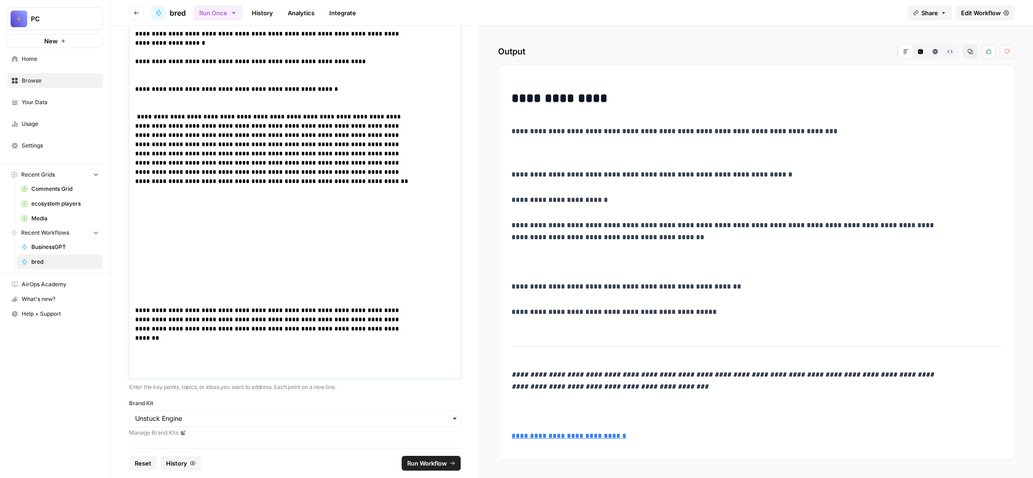
scroll to position [48, 0]
click at [381, 325] on p "**********" at bounding box center [272, 340] width 274 height 69
click at [409, 326] on p "**********" at bounding box center [272, 340] width 274 height 69
drag, startPoint x: 411, startPoint y: 326, endPoint x: 390, endPoint y: 326, distance: 21.7
click at [390, 326] on p "**********" at bounding box center [272, 340] width 274 height 69
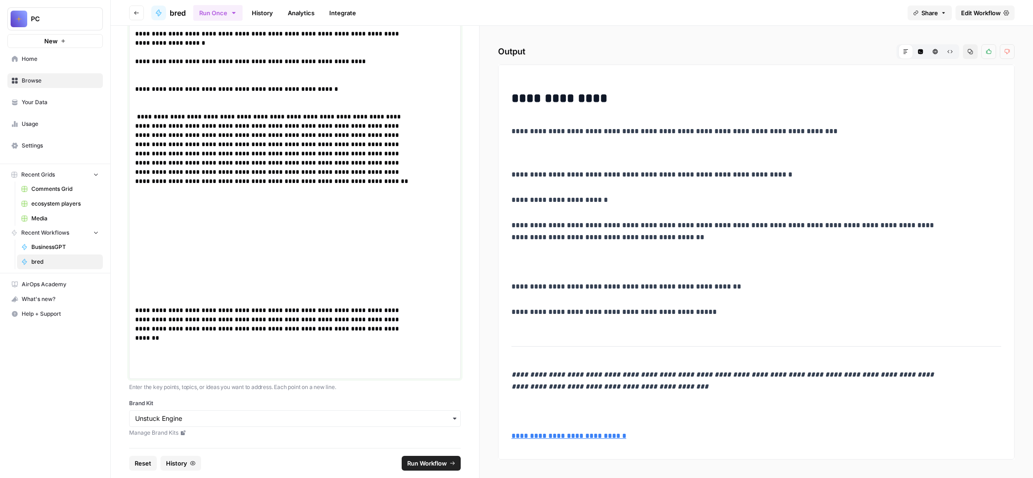
scroll to position [100, 0]
drag, startPoint x: 279, startPoint y: 330, endPoint x: 422, endPoint y: 318, distance: 143.5
click at [409, 318] on p "**********" at bounding box center [272, 340] width 274 height 69
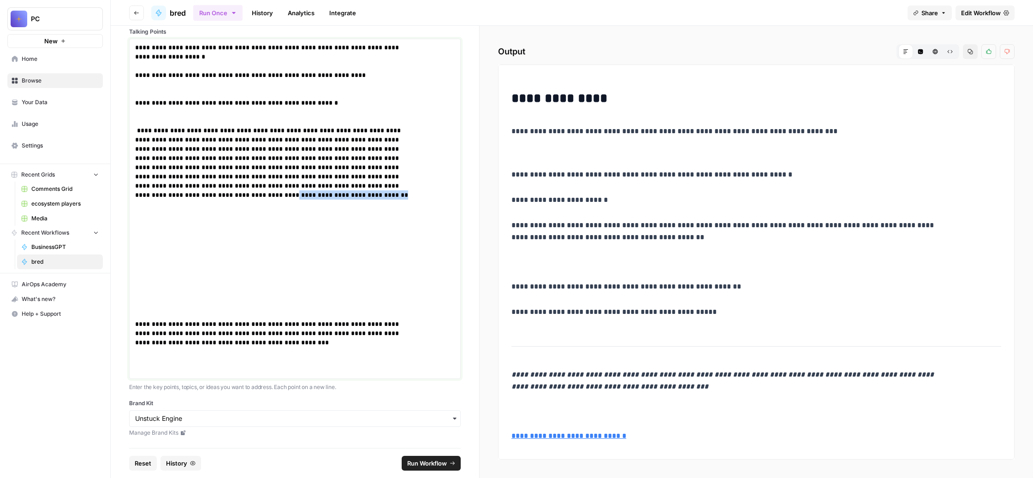
drag, startPoint x: 396, startPoint y: 217, endPoint x: 411, endPoint y: 231, distance: 20.6
click at [409, 231] on p "**********" at bounding box center [272, 223] width 274 height 194
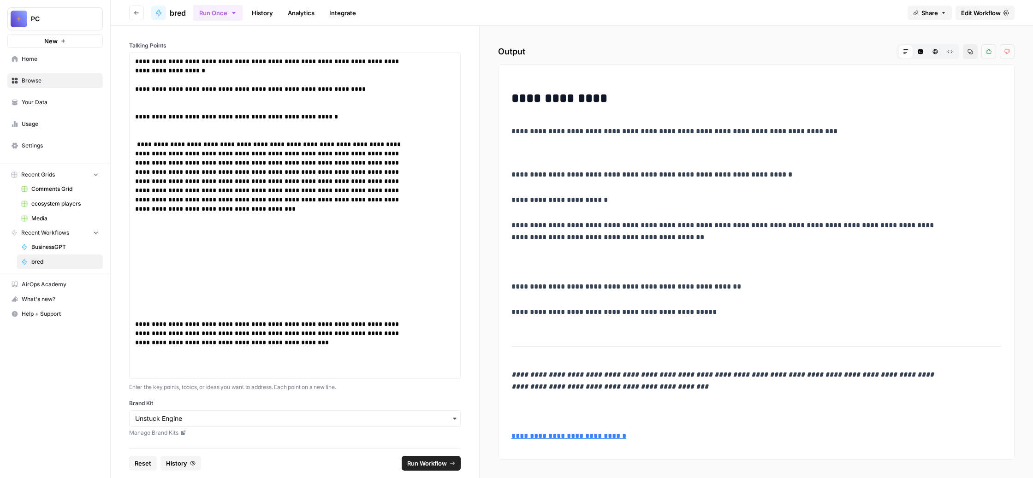
click at [201, 264] on div "**********" at bounding box center [295, 216] width 332 height 327
click at [205, 320] on p "**********" at bounding box center [272, 347] width 274 height 55
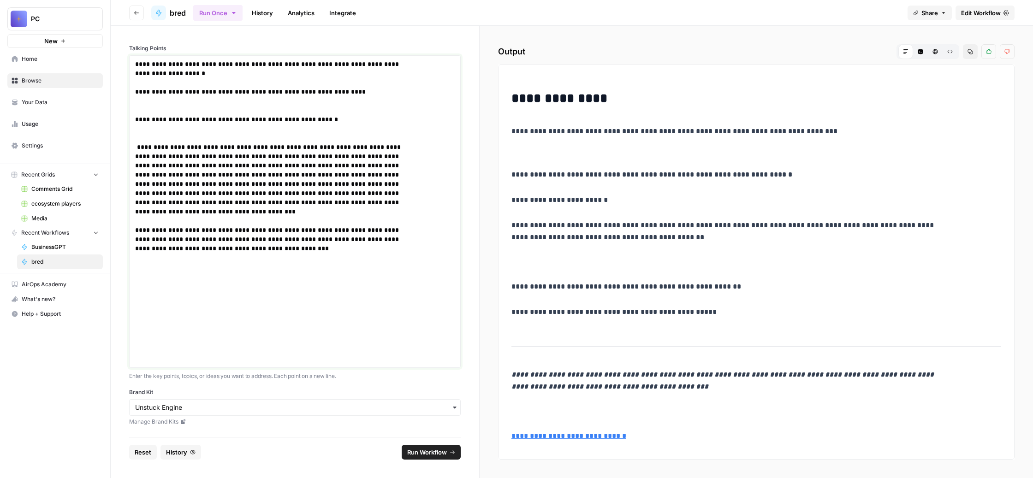
click at [364, 288] on p "**********" at bounding box center [272, 253] width 274 height 221
click at [443, 454] on span "Run Workflow" at bounding box center [427, 452] width 40 height 9
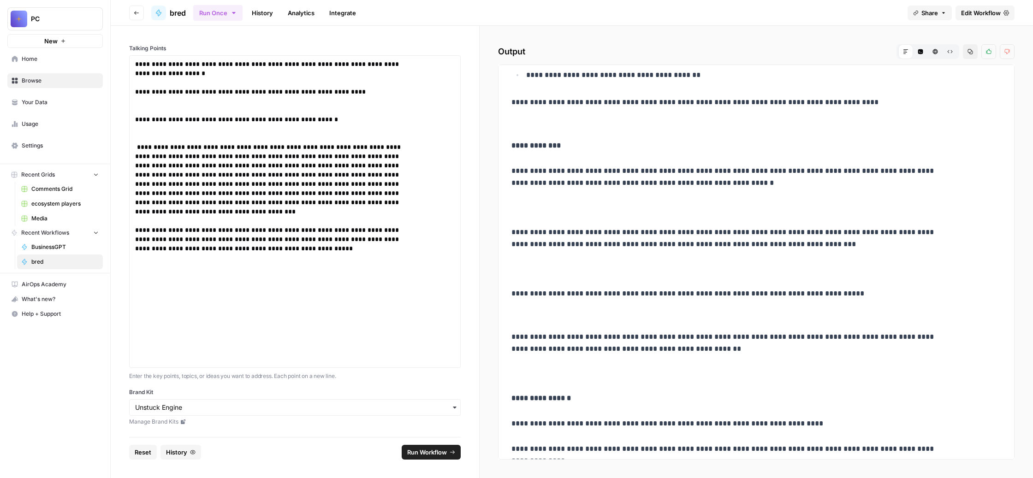
scroll to position [676, 0]
click at [409, 304] on p "**********" at bounding box center [272, 253] width 274 height 221
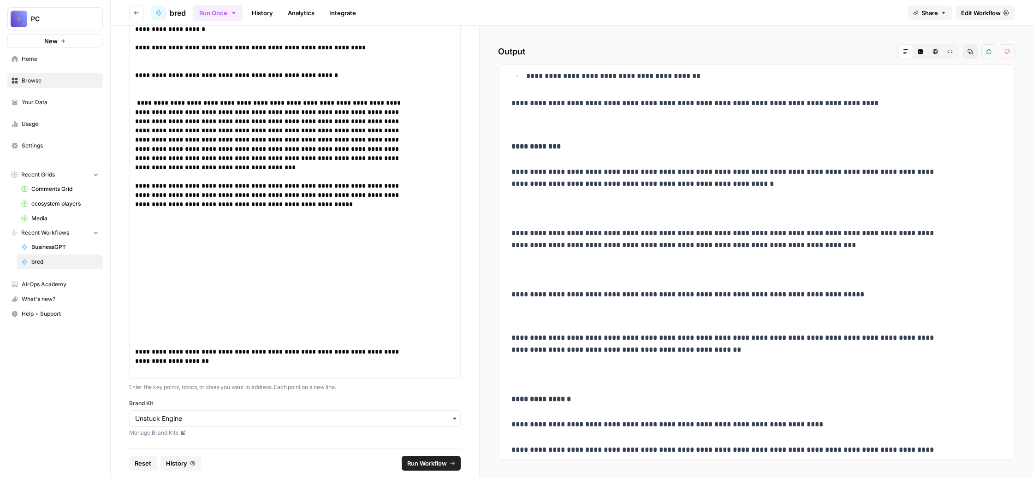
click at [447, 459] on span "Run Workflow" at bounding box center [427, 463] width 40 height 9
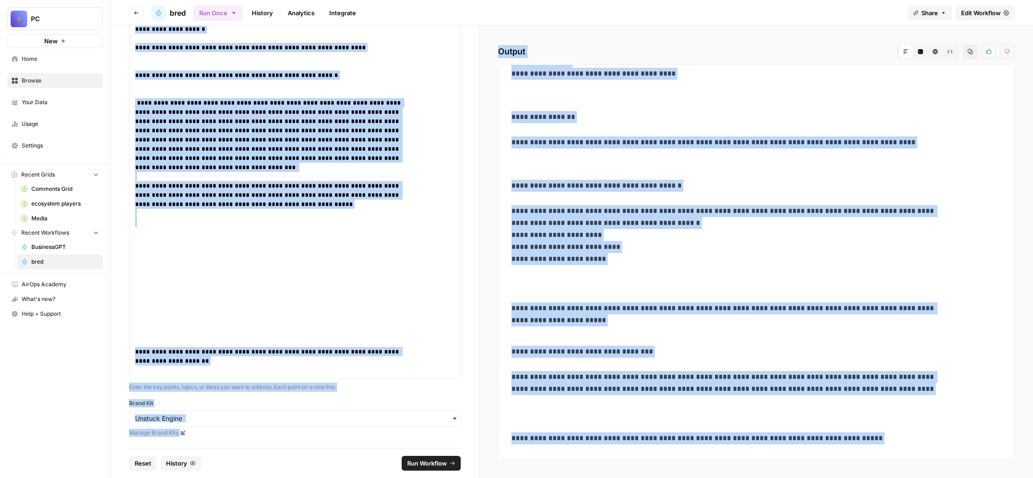
scroll to position [0, 0]
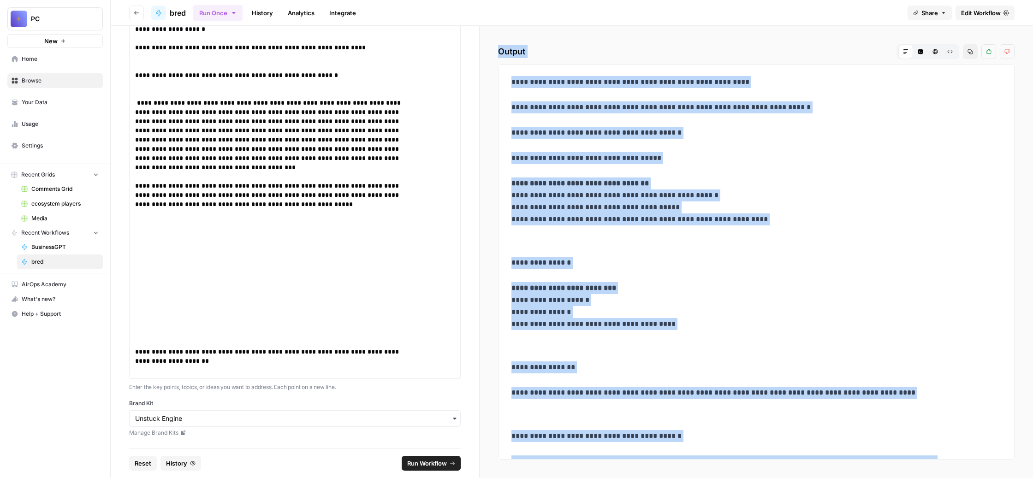
drag, startPoint x: 859, startPoint y: 335, endPoint x: 643, endPoint y: 52, distance: 356.5
click at [643, 52] on div "**********" at bounding box center [756, 252] width 553 height 452
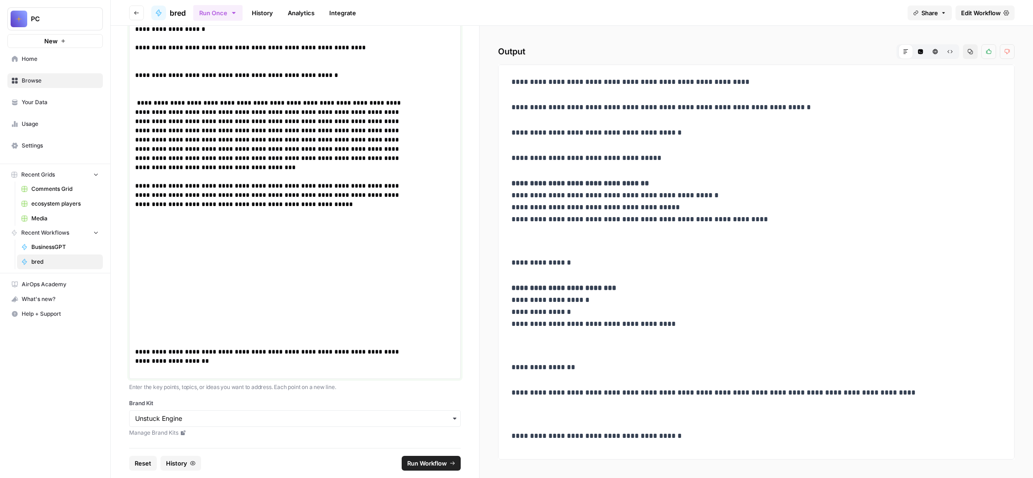
click at [409, 347] on p "**********" at bounding box center [272, 361] width 274 height 28
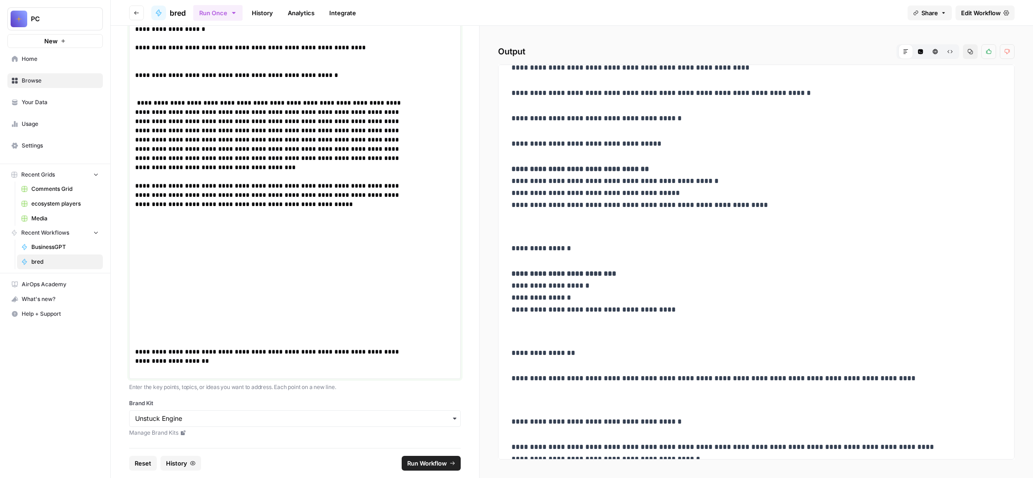
scroll to position [14, 0]
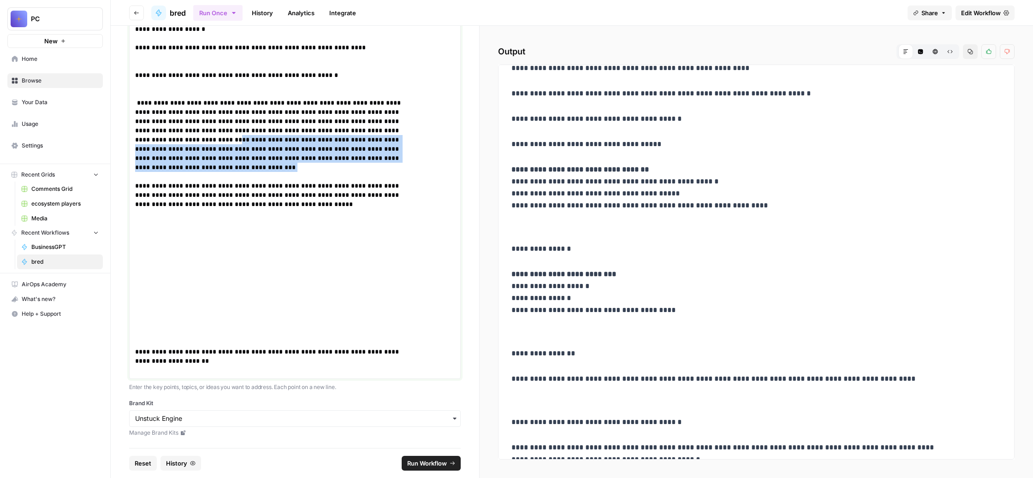
drag, startPoint x: 399, startPoint y: 204, endPoint x: 309, endPoint y: 157, distance: 101.7
click at [309, 157] on p "**********" at bounding box center [272, 222] width 274 height 249
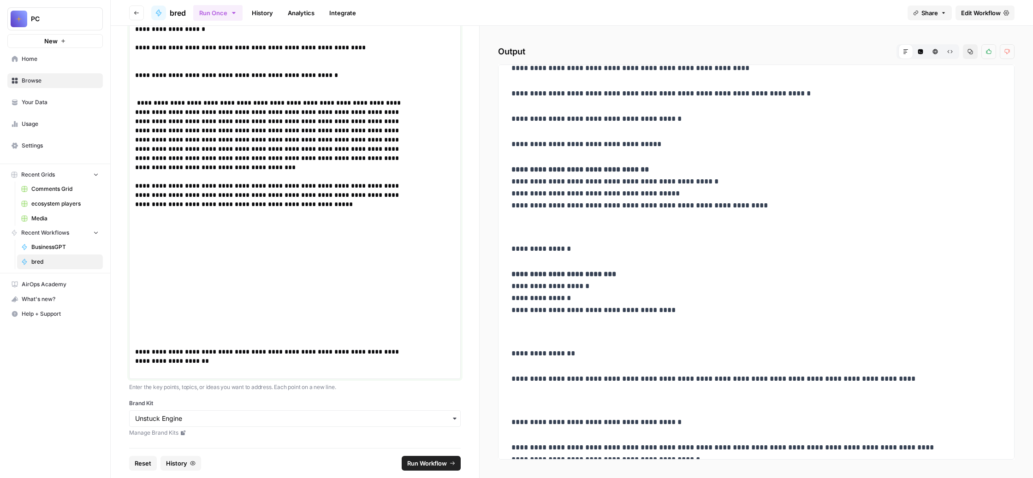
click at [409, 347] on p "**********" at bounding box center [272, 361] width 274 height 28
click at [409, 275] on p "**********" at bounding box center [272, 222] width 274 height 249
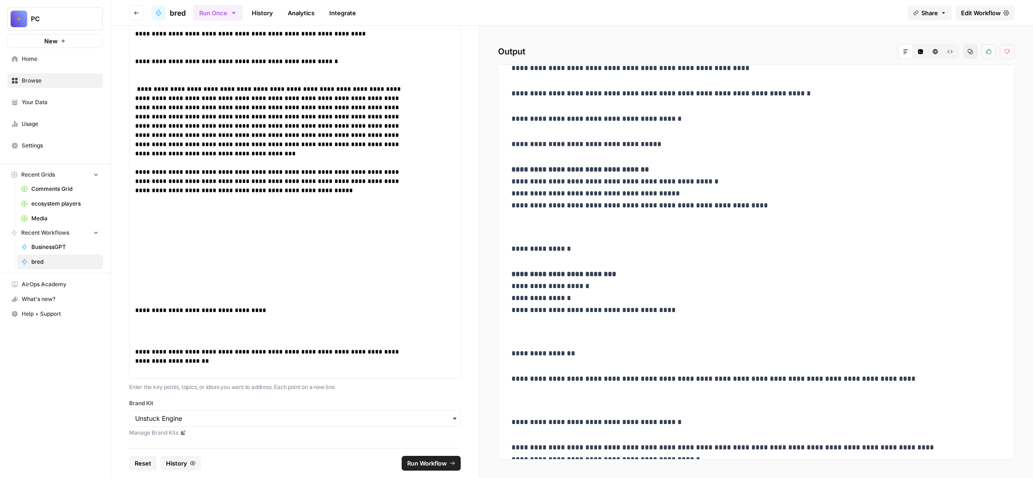
click at [202, 345] on div "**********" at bounding box center [295, 188] width 332 height 382
click at [220, 320] on p at bounding box center [295, 334] width 320 height 28
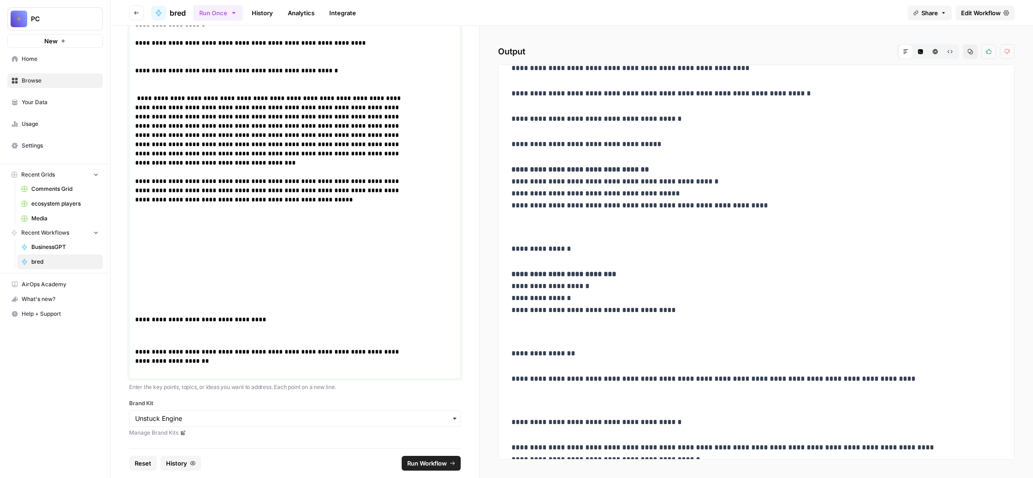
scroll to position [152, 0]
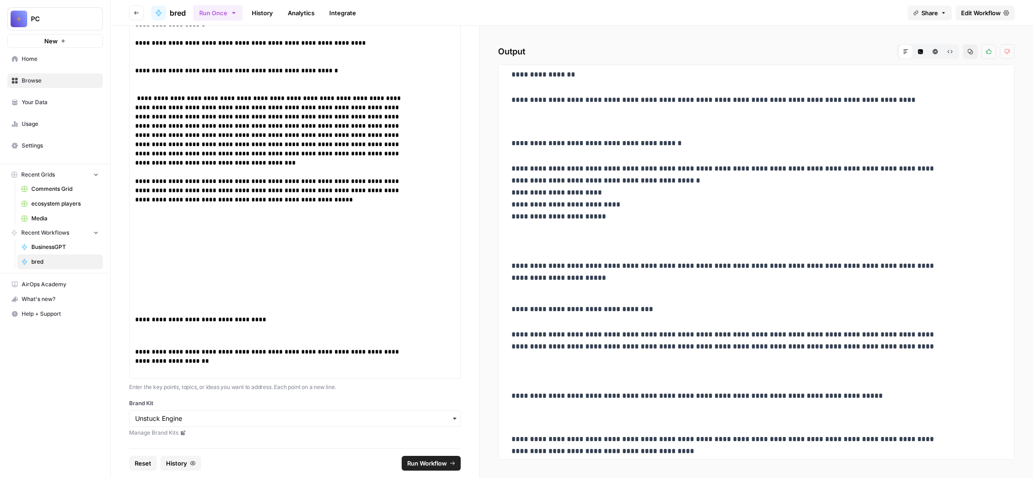
click at [754, 332] on div "**********" at bounding box center [756, 284] width 501 height 1009
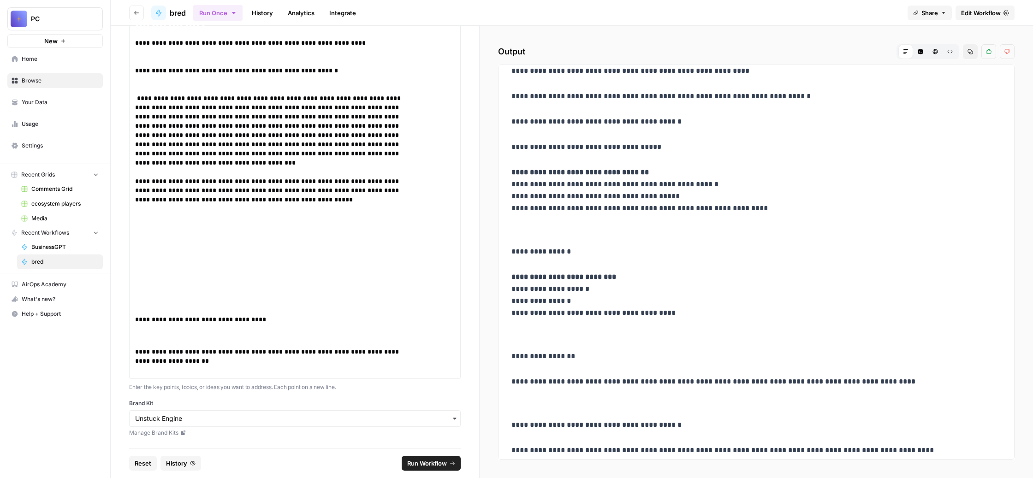
scroll to position [10, 0]
click at [285, 329] on p at bounding box center [295, 338] width 320 height 18
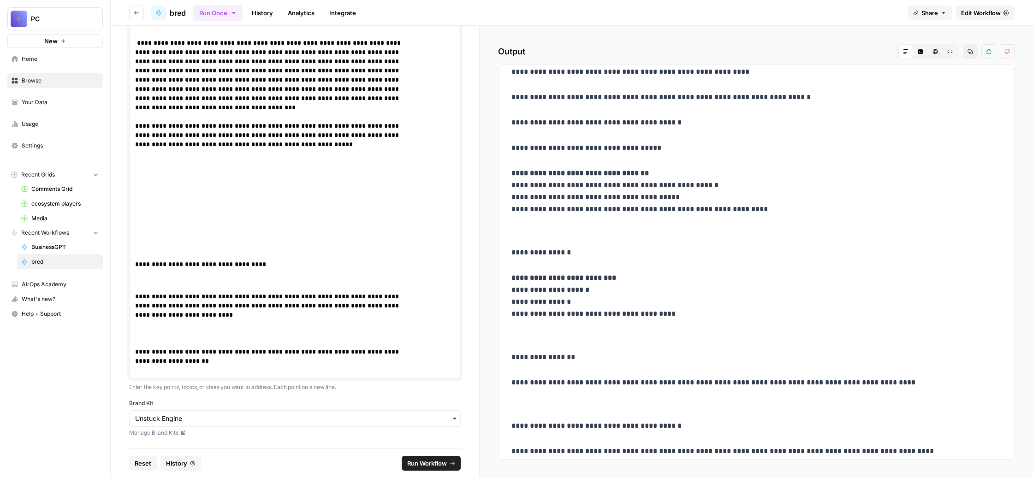
click at [309, 333] on p "**********" at bounding box center [272, 319] width 274 height 55
click at [432, 459] on span "Run Workflow" at bounding box center [427, 463] width 40 height 9
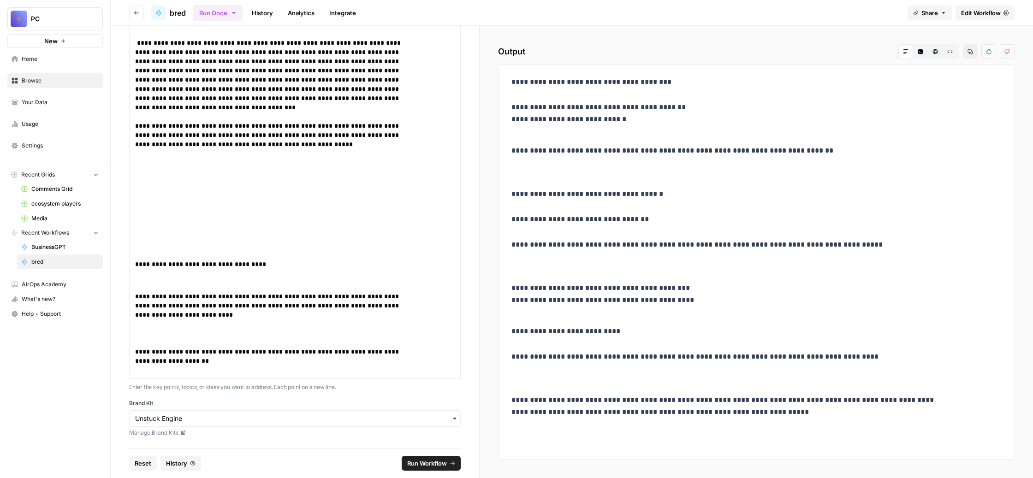
scroll to position [713, 0]
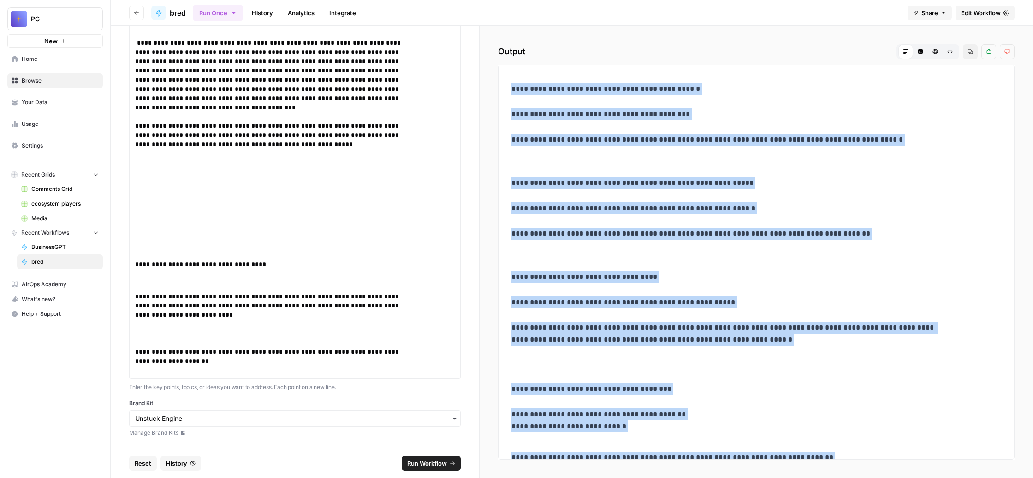
drag, startPoint x: 718, startPoint y: 424, endPoint x: 564, endPoint y: 88, distance: 369.7
click at [564, 88] on div "**********" at bounding box center [756, 252] width 553 height 452
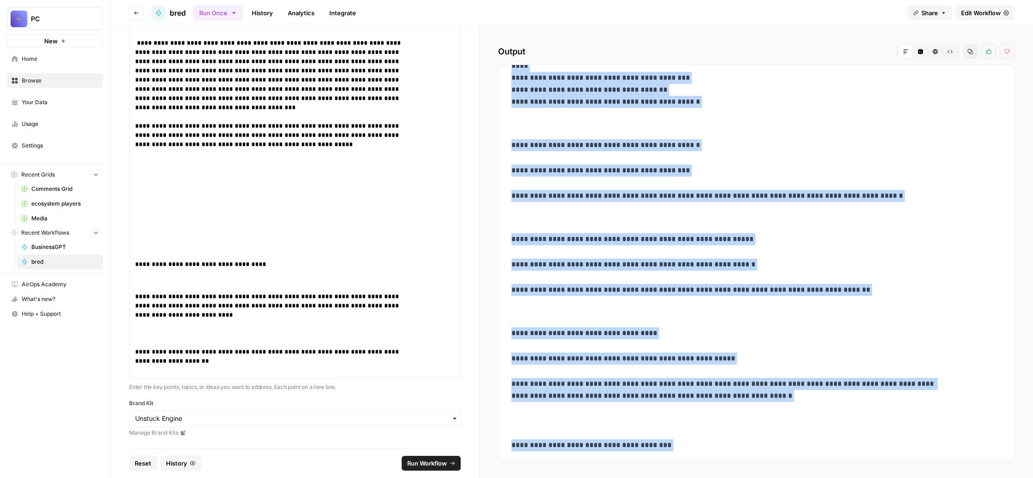
click at [943, 59] on button "Raw Output" at bounding box center [950, 51] width 15 height 15
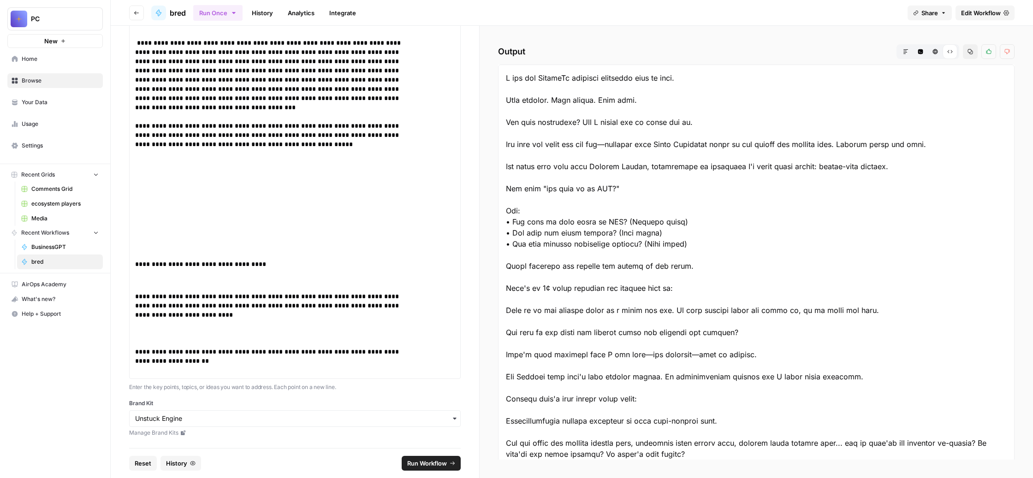
click at [968, 54] on icon "button" at bounding box center [971, 52] width 6 height 6
click at [279, 18] on link "History" at bounding box center [262, 13] width 32 height 15
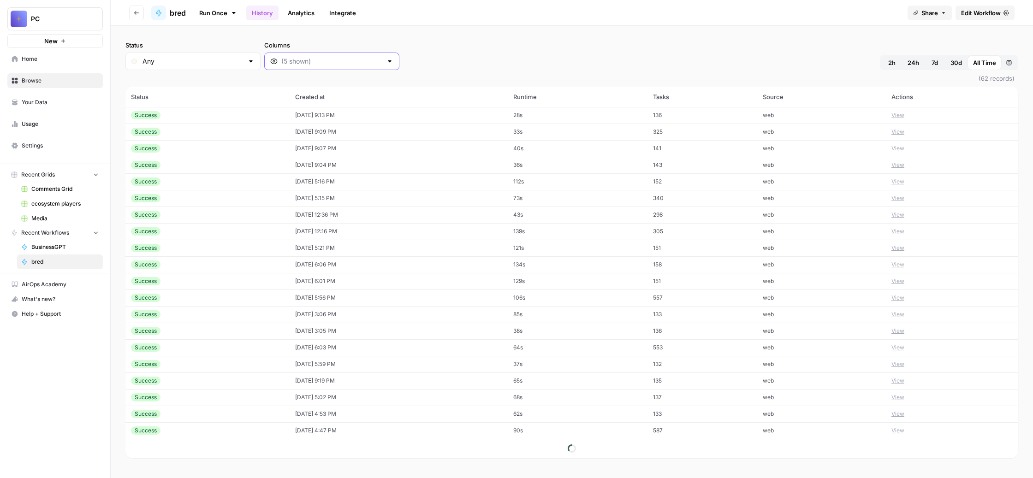
click at [382, 66] on input "Columns" at bounding box center [331, 61] width 101 height 9
click at [432, 149] on span "Output" at bounding box center [438, 144] width 131 height 9
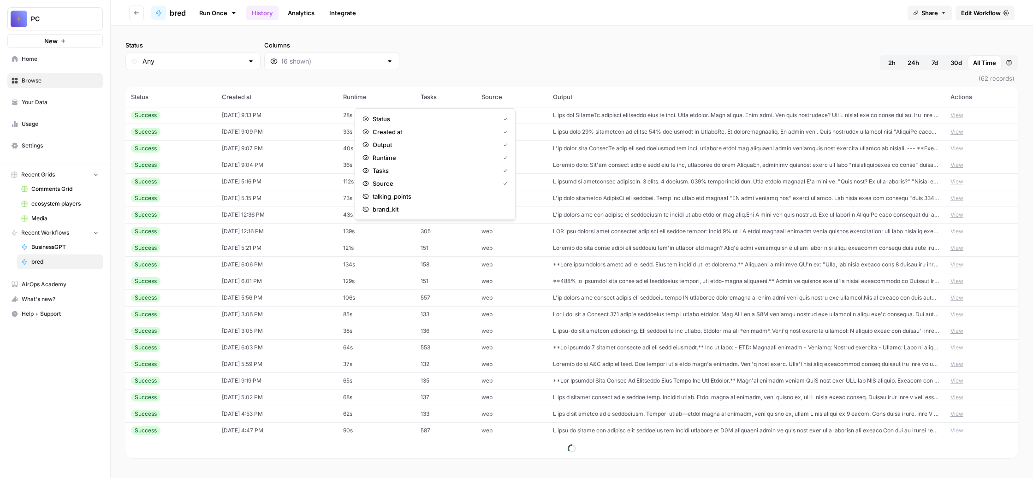
click at [686, 140] on td at bounding box center [745, 132] width 397 height 17
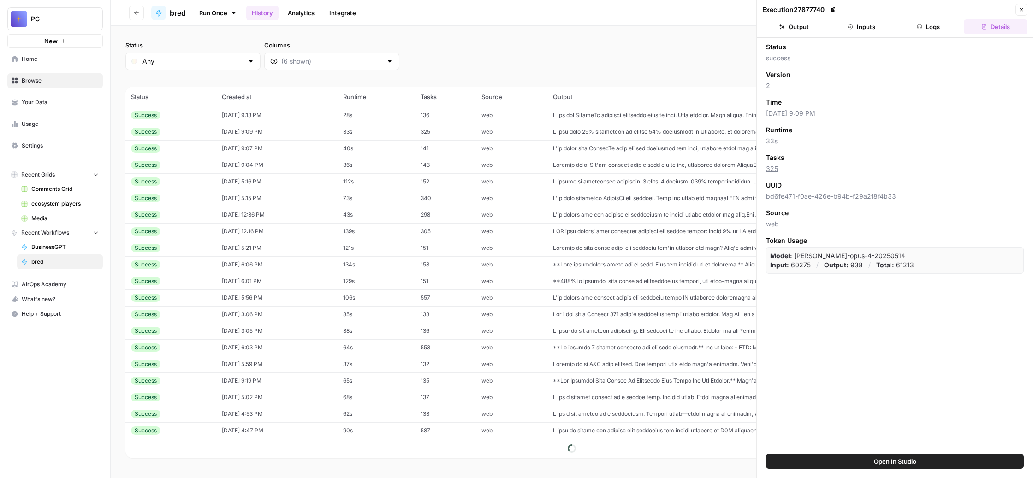
click at [808, 34] on button "Output" at bounding box center [794, 26] width 64 height 15
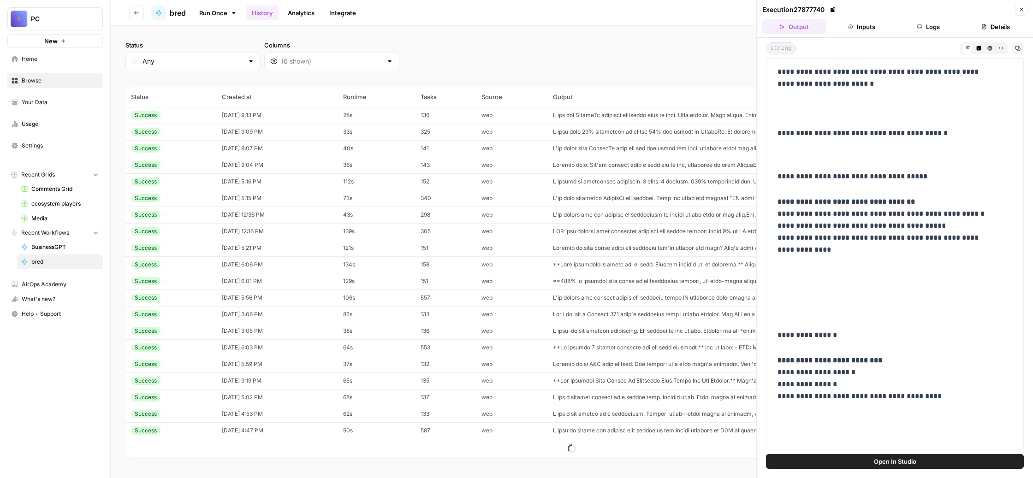
scroll to position [43, 0]
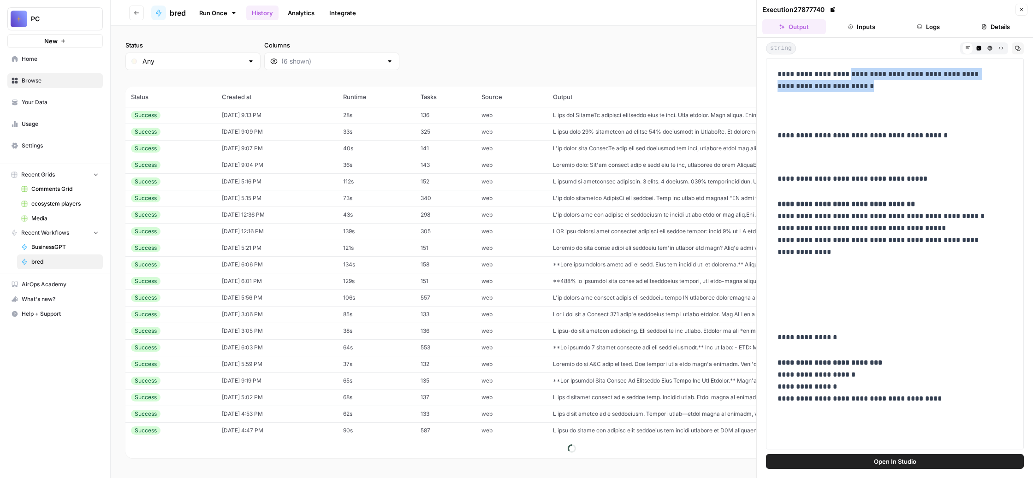
drag, startPoint x: 827, startPoint y: 147, endPoint x: 887, endPoint y: 109, distance: 70.9
click at [887, 109] on p "**********" at bounding box center [885, 95] width 214 height 54
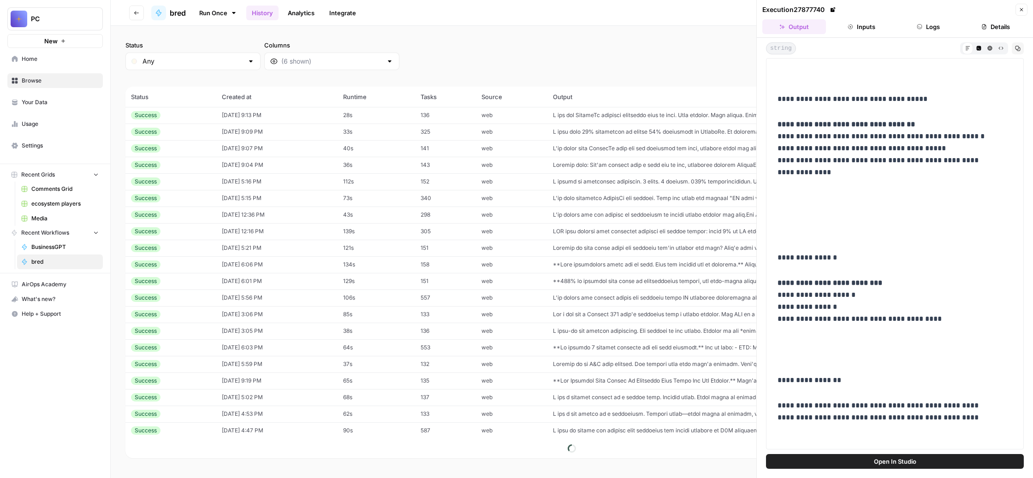
scroll to position [122, 0]
click at [1019, 12] on icon "button" at bounding box center [1022, 10] width 6 height 6
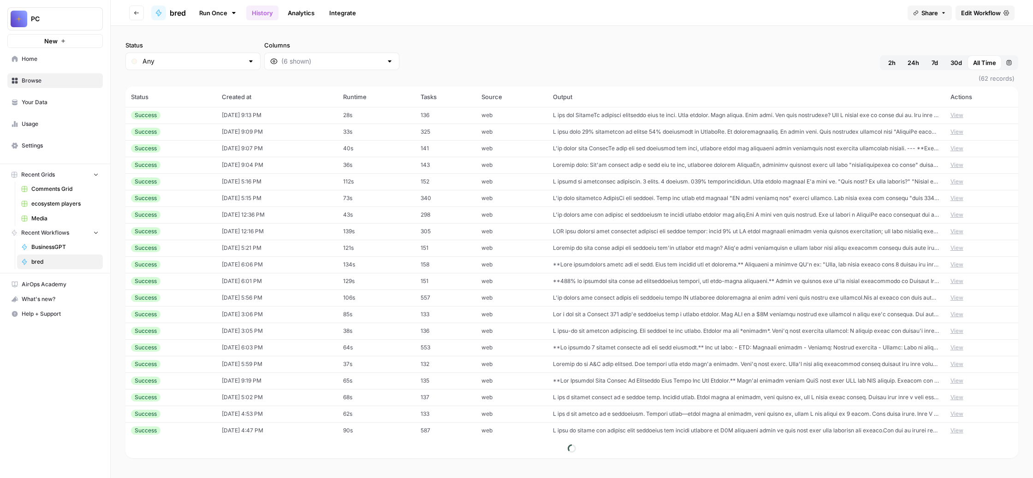
click at [747, 157] on td at bounding box center [745, 148] width 397 height 17
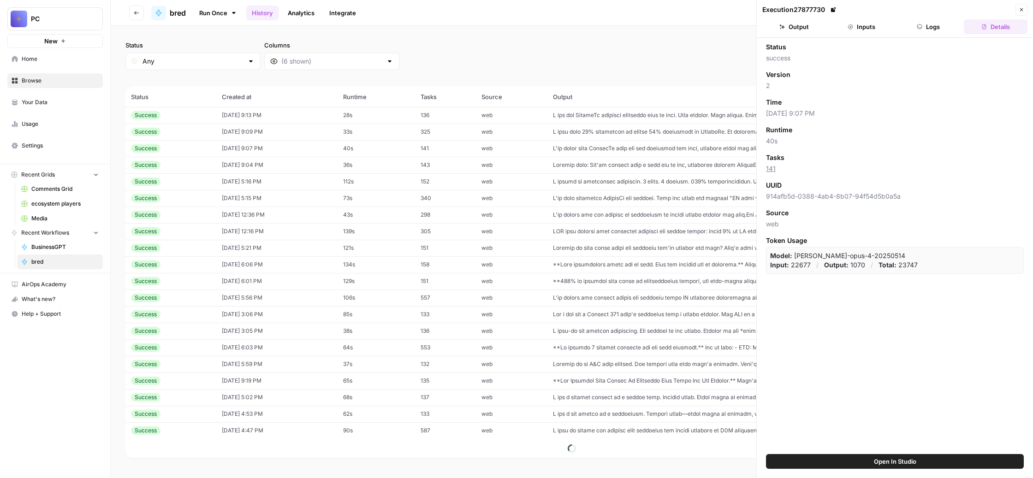
click at [796, 34] on button "Output" at bounding box center [794, 26] width 64 height 15
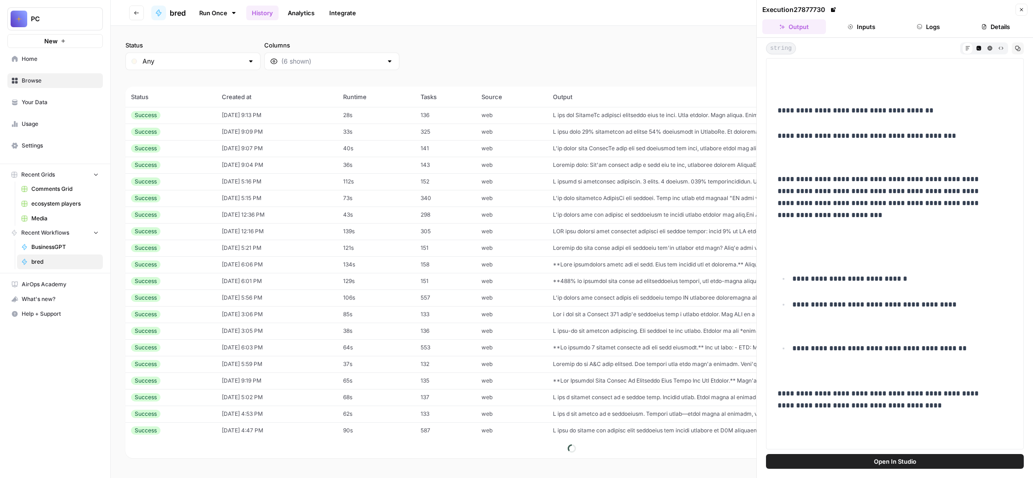
scroll to position [685, 0]
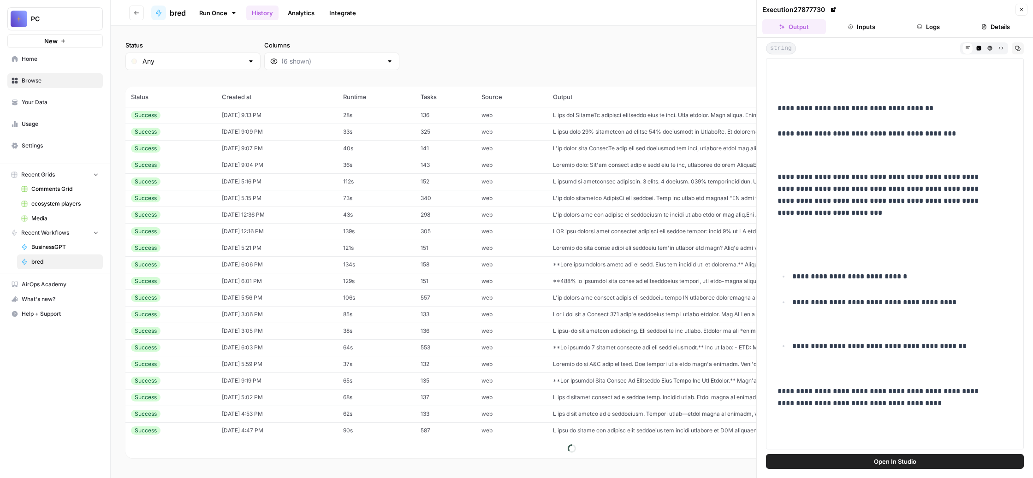
drag, startPoint x: 856, startPoint y: 195, endPoint x: 770, endPoint y: 121, distance: 113.5
click at [770, 121] on div "**********" at bounding box center [895, 254] width 258 height 392
drag, startPoint x: 1001, startPoint y: 223, endPoint x: 778, endPoint y: 122, distance: 244.4
click at [778, 122] on div "**********" at bounding box center [895, 254] width 258 height 392
copy div "**********"
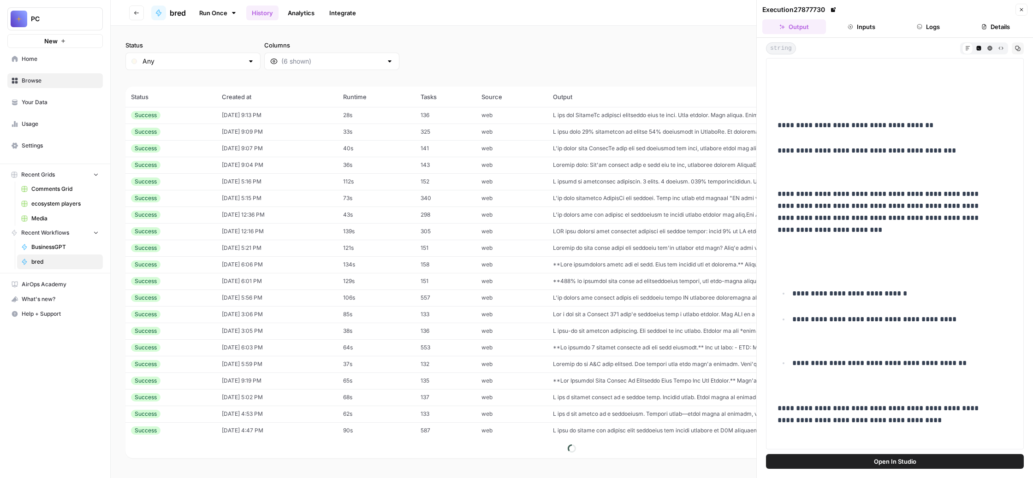
scroll to position [667, 0]
drag, startPoint x: 871, startPoint y: 286, endPoint x: 777, endPoint y: 269, distance: 95.6
click at [777, 269] on div "**********" at bounding box center [895, 254] width 258 height 392
copy p "**********"
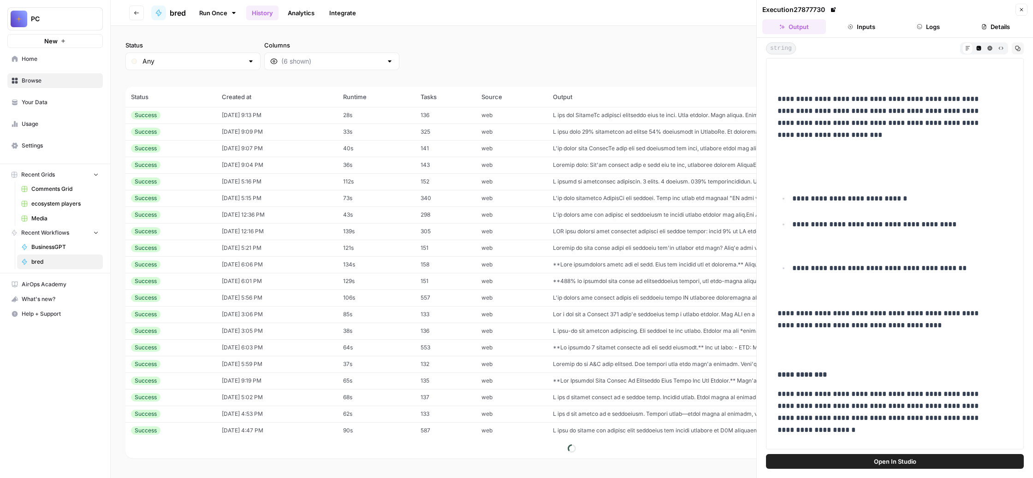
scroll to position [766, 0]
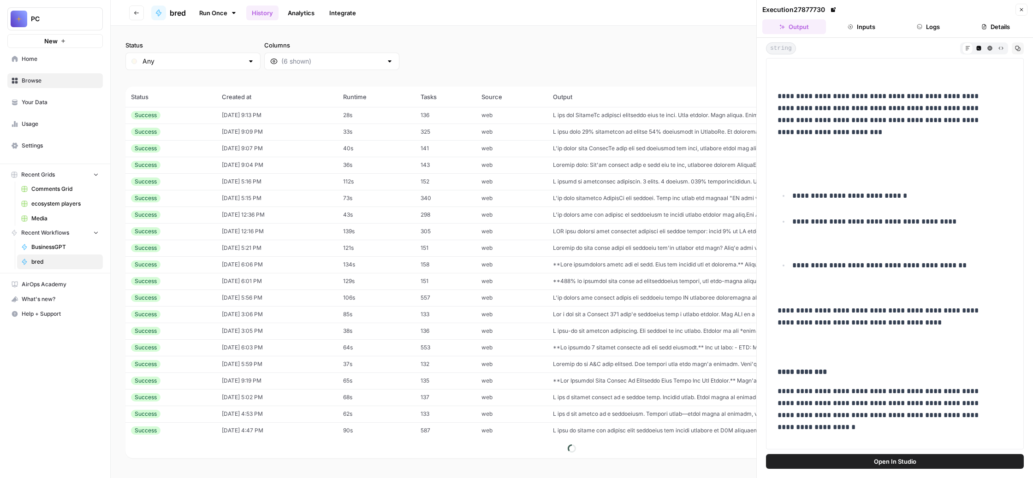
drag, startPoint x: 962, startPoint y: 290, endPoint x: 784, endPoint y: 171, distance: 214.5
click at [784, 171] on div "**********" at bounding box center [895, 312] width 246 height 2029
copy div "**********"
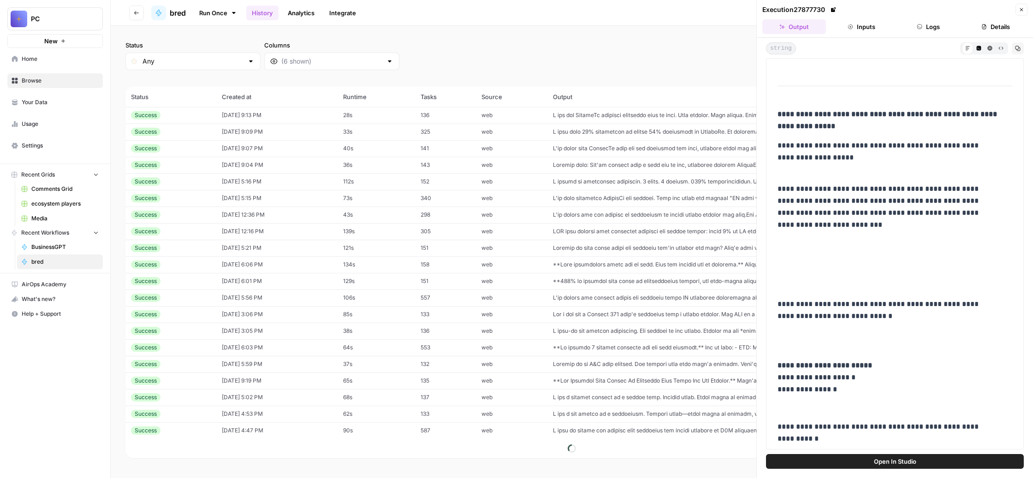
scroll to position [76, 0]
click at [1019, 13] on button "Close" at bounding box center [1022, 10] width 12 height 12
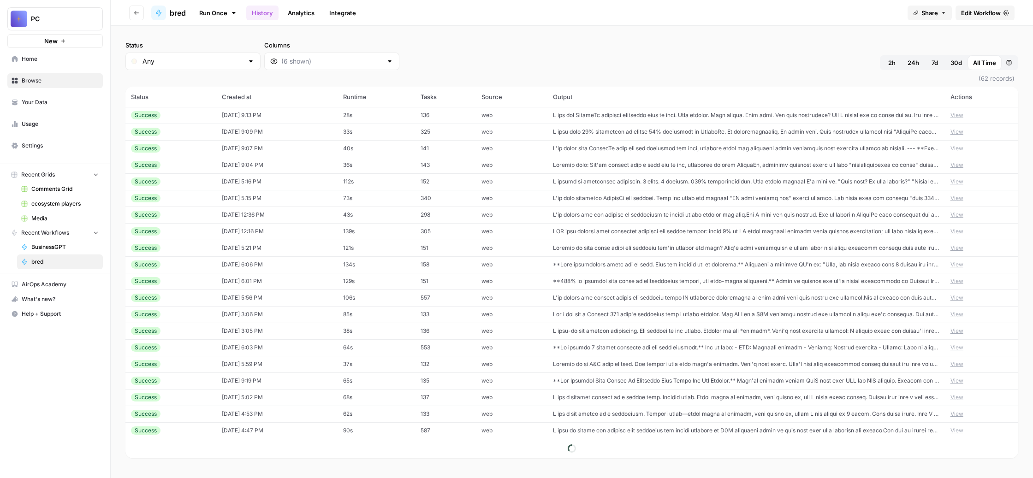
click at [775, 140] on td at bounding box center [745, 132] width 397 height 17
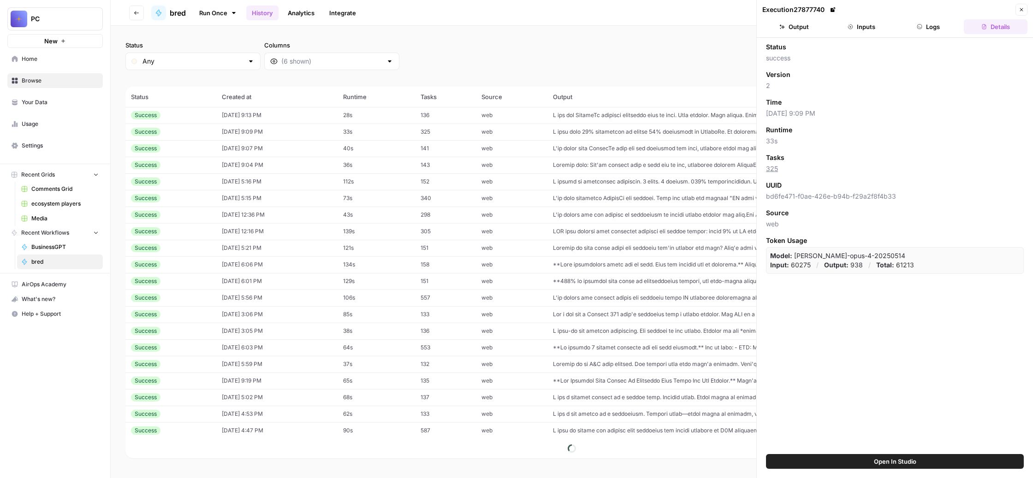
click at [802, 34] on button "Output" at bounding box center [794, 26] width 64 height 15
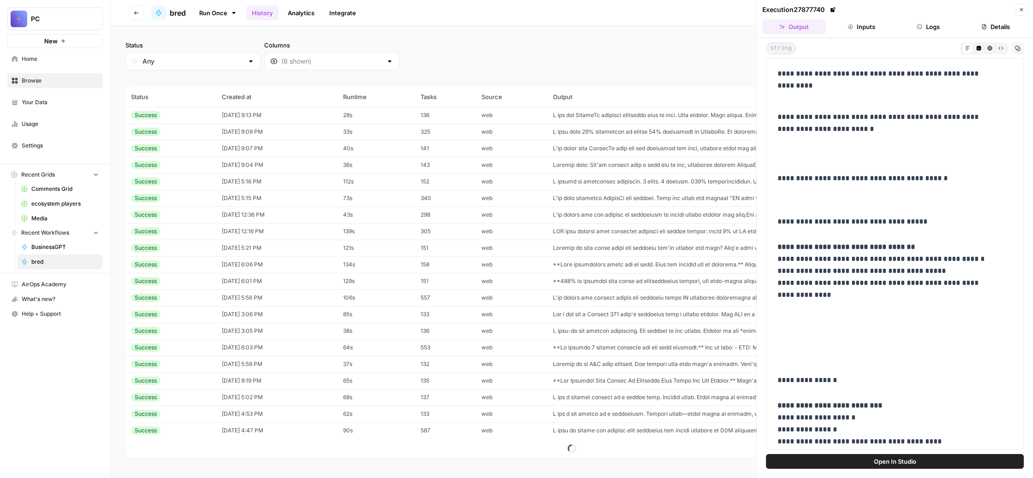
drag, startPoint x: 827, startPoint y: 190, endPoint x: 968, endPoint y: 157, distance: 144.1
click at [968, 157] on p "**********" at bounding box center [885, 138] width 214 height 54
copy p "**********"
click at [1019, 12] on button "Close" at bounding box center [1022, 10] width 12 height 12
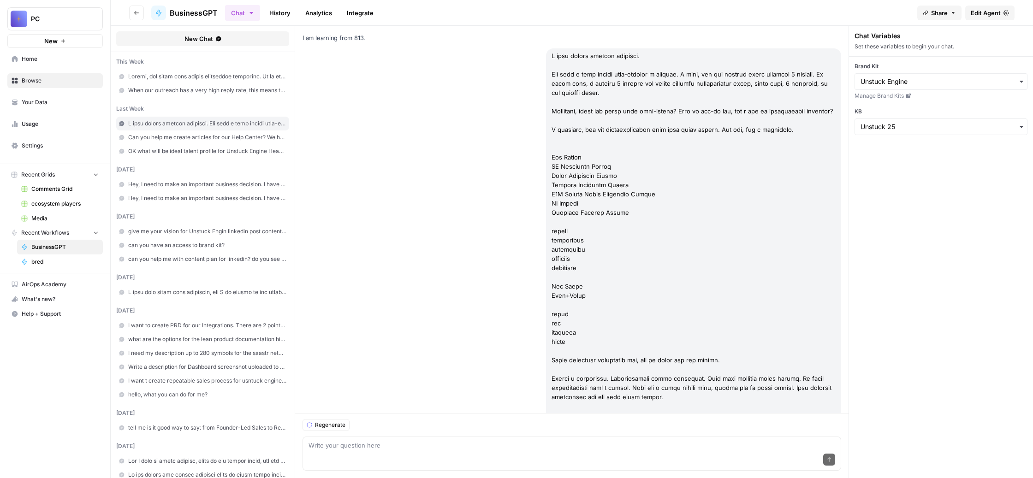
scroll to position [55437, 0]
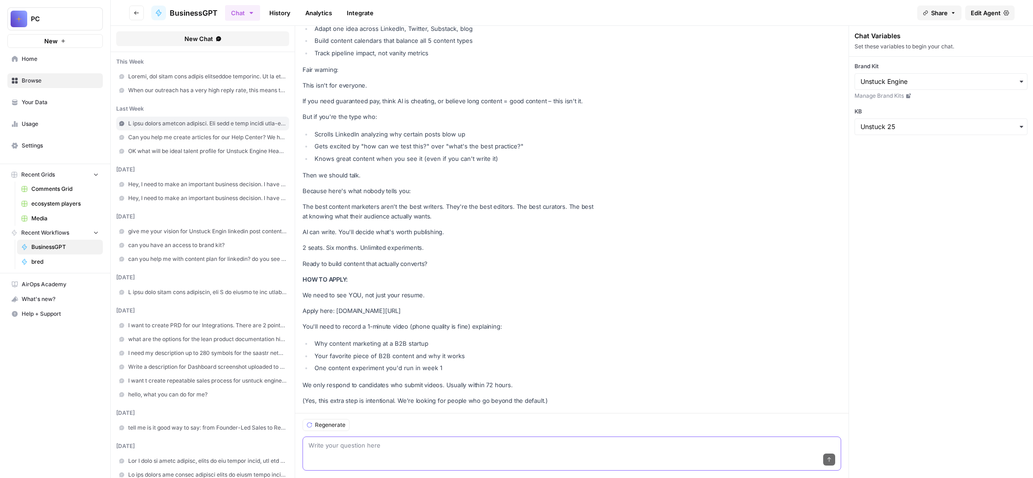
click at [430, 441] on textarea at bounding box center [572, 445] width 527 height 9
paste textarea "[URL][DOMAIN_NAME]"
paste textarea "осоздай мне, пожалуйста, [PERSON_NAME] офера для наших интернов, которые находя…"
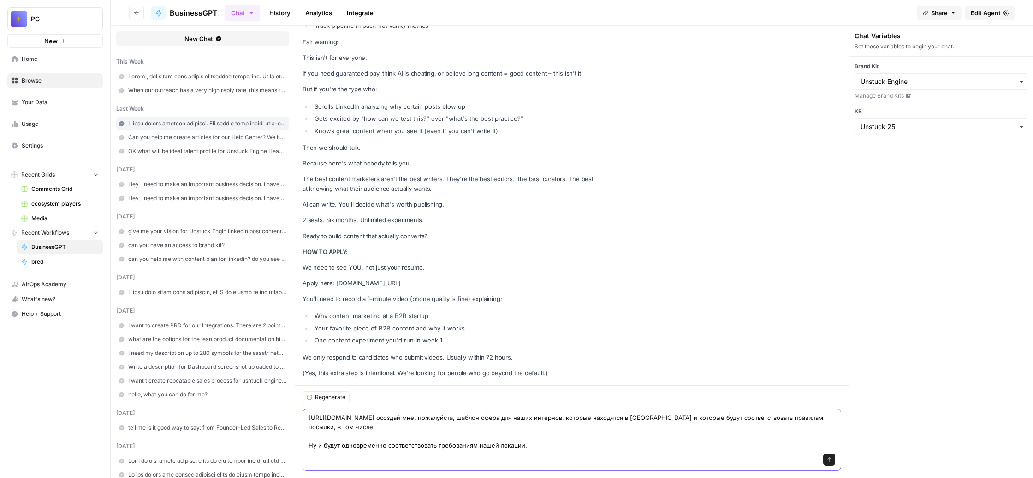
scroll to position [55492, 0]
drag, startPoint x: 687, startPoint y: 438, endPoint x: 633, endPoint y: 437, distance: 54.0
click at [633, 437] on textarea "[URL][DOMAIN_NAME] осоздай мне, пожалуйста, шаблон офера для наших интернов, ко…" at bounding box center [572, 431] width 527 height 37
type textarea "[URL][DOMAIN_NAME] осоздай мне, пожалуйста, шаблон офера для наших интернов, ко…"
click at [832, 457] on icon "submit" at bounding box center [830, 460] width 6 height 6
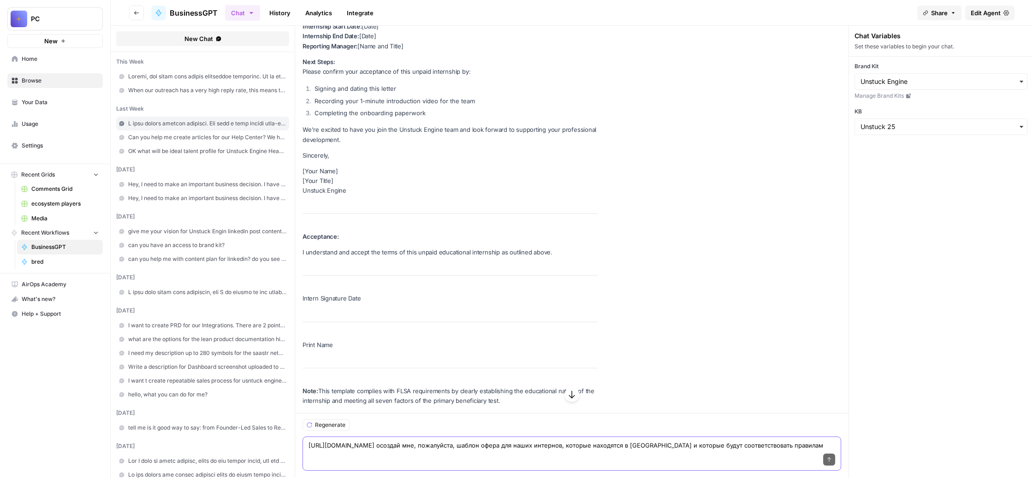
scroll to position [57159, 0]
click at [454, 441] on textarea "[URL][DOMAIN_NAME] осоздай мне, пожалуйста, шаблон офера для наших интернов, ко…" at bounding box center [572, 445] width 527 height 9
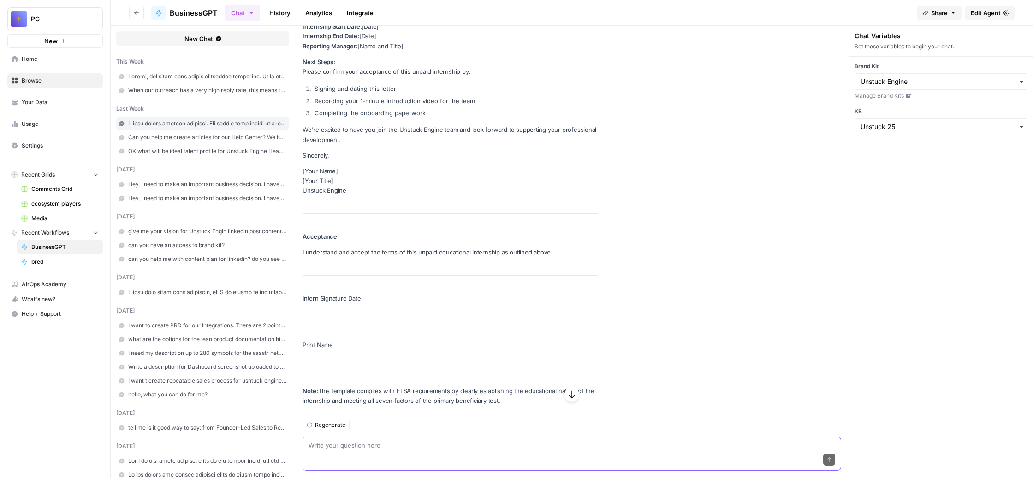
paste textarea "Loremi dol sitametconsec, adipi eli seddoeius t inc utlaboreet dolorem, a eni a…"
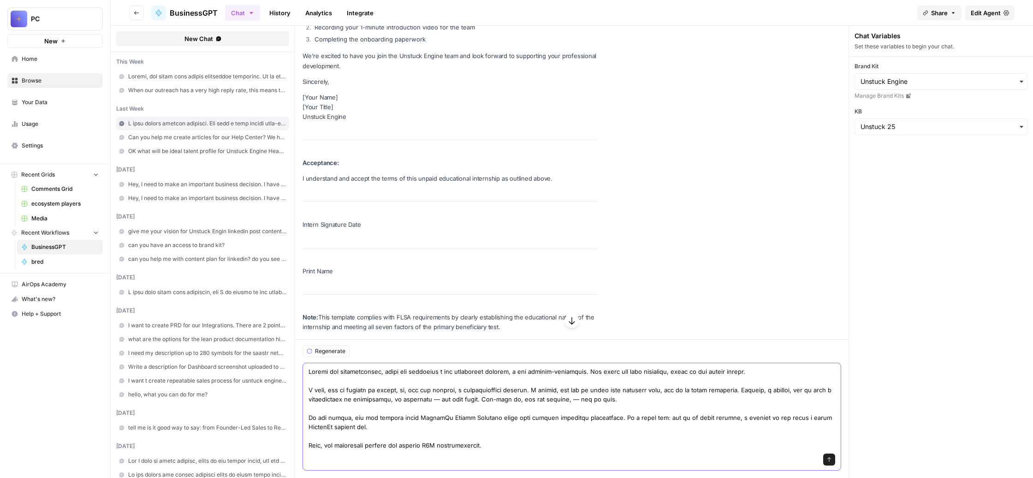
scroll to position [56775, 0]
drag, startPoint x: 547, startPoint y: 296, endPoint x: 535, endPoint y: 297, distance: 11.7
click at [535, 367] on textarea at bounding box center [572, 408] width 527 height 83
type textarea "Loremi dol sitametconsec, adipi eli seddoeius t inc utlaboreet dolorem, a eni a…"
click at [832, 457] on icon "submit" at bounding box center [830, 460] width 6 height 6
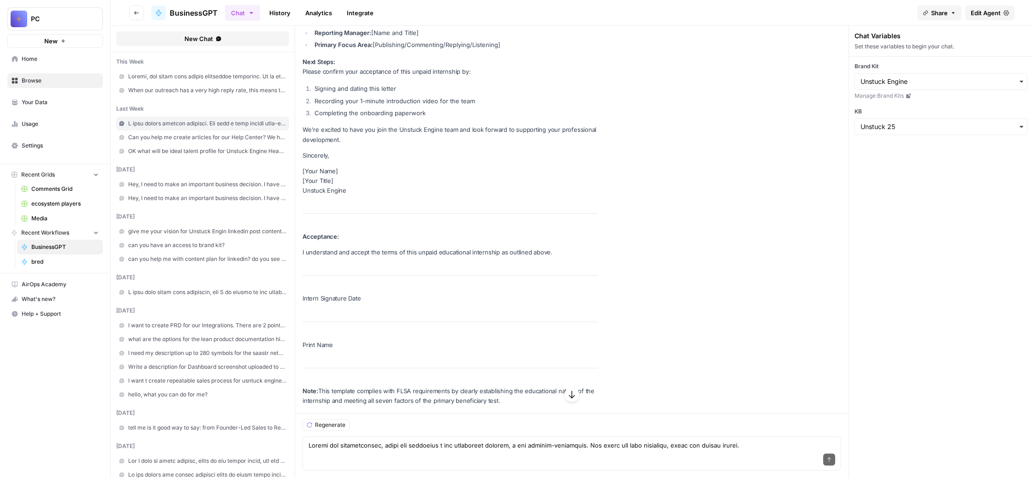
scroll to position [59271, 0]
click at [447, 441] on textarea at bounding box center [572, 445] width 527 height 9
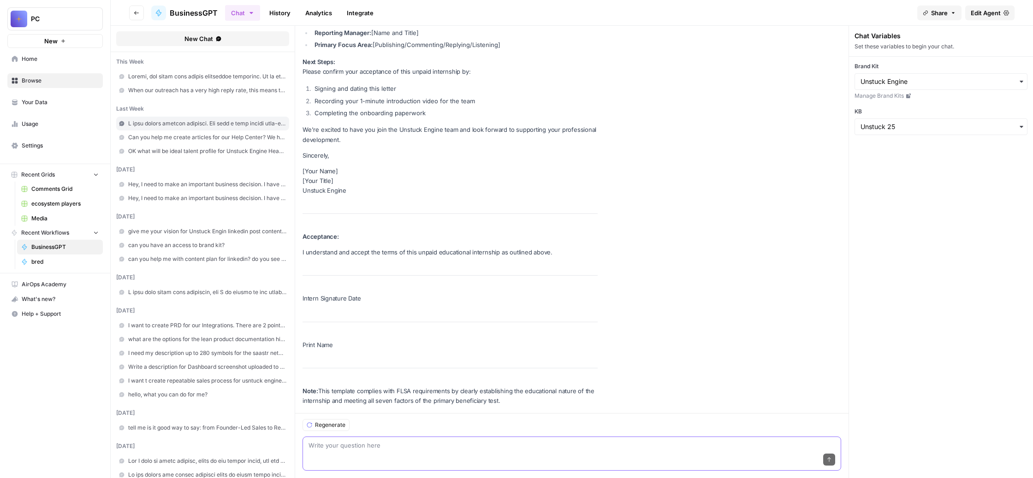
paste textarea "Еще подготавливайте, пожалуйста, нон-дискложер агримент с ними."
type textarea "Еще подготавливайте, пожалуйста, нон-дискложер агримент с ними."
click at [832, 457] on icon "submit" at bounding box center [830, 460] width 6 height 6
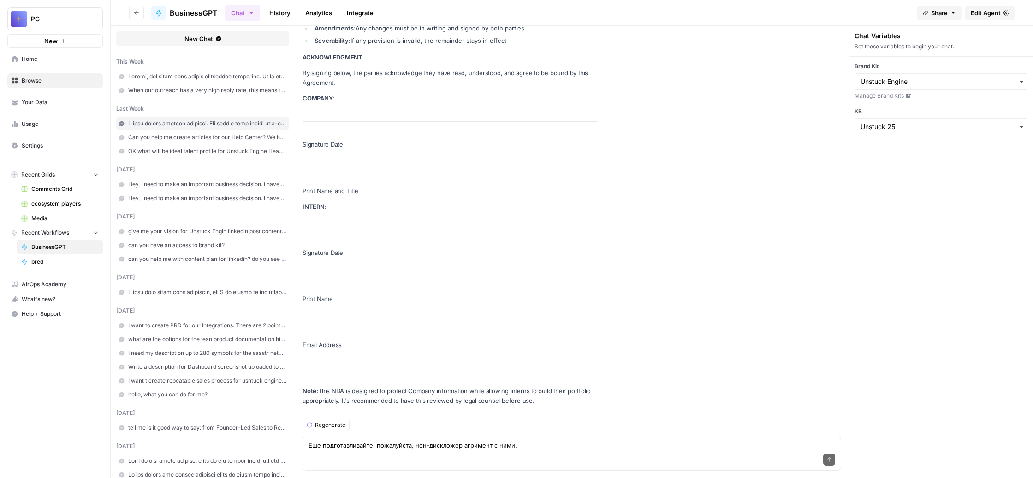
scroll to position [61099, 0]
click at [463, 441] on textarea "Еще подготавливайте, пожалуйста, нон-дискложер агримент с ними." at bounding box center [572, 445] width 527 height 9
paste textarea "Какие-то еще документы нужно подписывать в начале?"
type textarea "Какие-то еще документы нужно подписывать в начале?"
click at [832, 457] on icon "submit" at bounding box center [830, 460] width 6 height 6
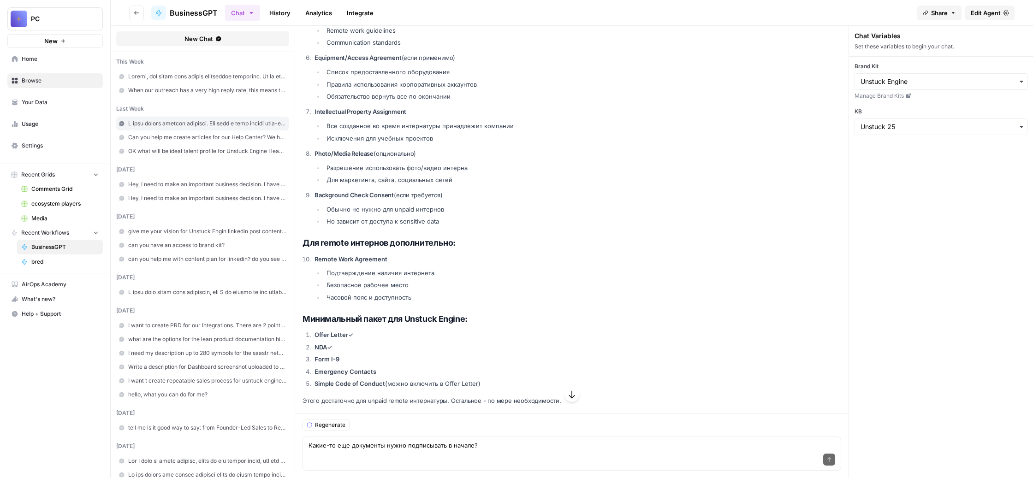
scroll to position [61742, 0]
click at [426, 450] on div "Send" at bounding box center [572, 460] width 527 height 20
paste textarea "Ну, сделаю еще **Code of Conduct** и **Intellectual Property Assignment**."
click at [407, 441] on textarea "Ну, сделаю еще **Code of Conduct** и **Intellectual Property Assignment**." at bounding box center [572, 445] width 527 height 9
type textarea "Ну, сделай еще **Code of Conduct** и **Intellectual Property Assignment**."
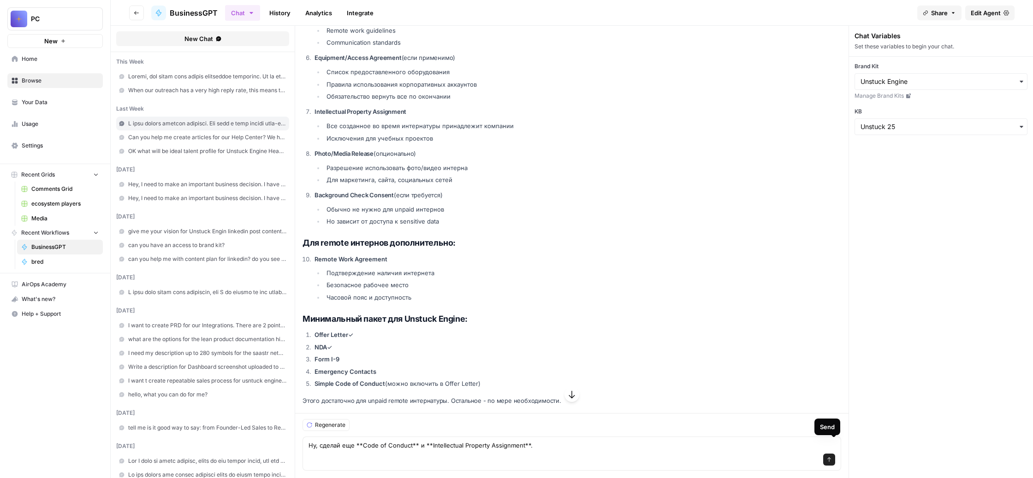
click at [831, 458] on icon "submit" at bounding box center [829, 460] width 4 height 5
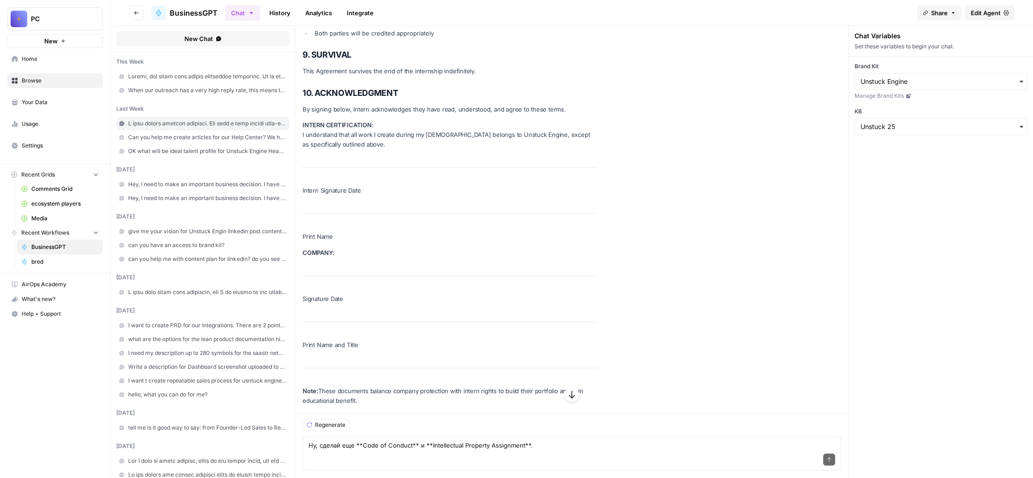
scroll to position [65152, 0]
